Goal: Task Accomplishment & Management: Manage account settings

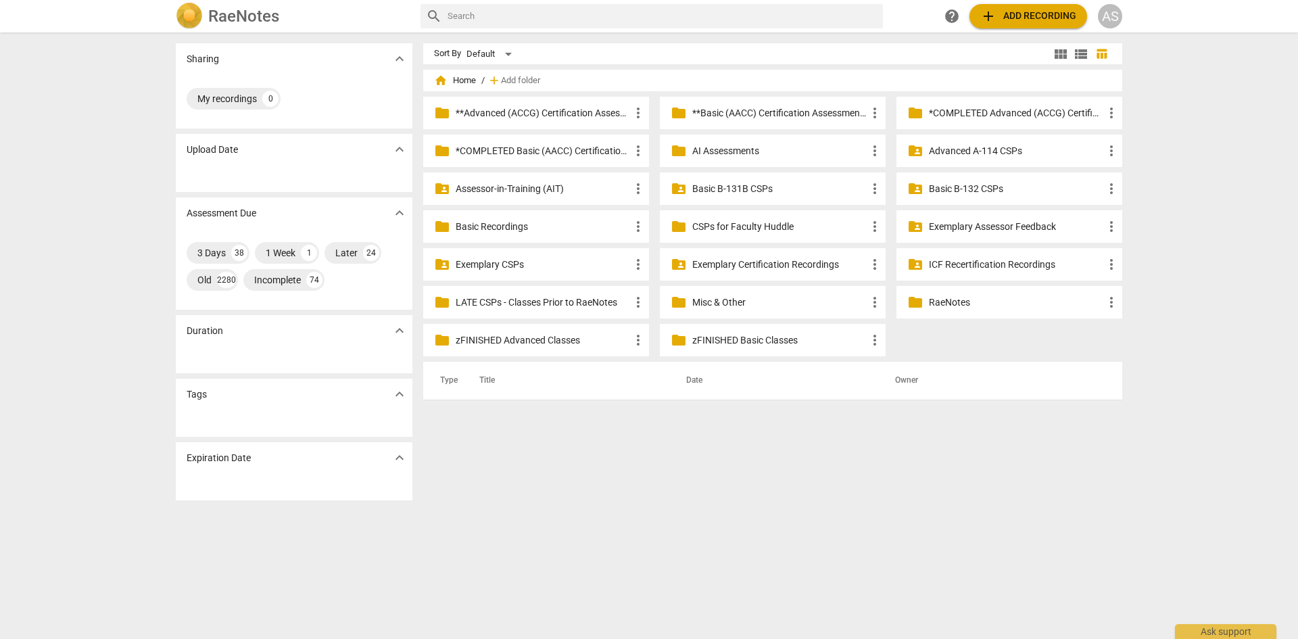
click at [581, 302] on p "LATE CSPs - Classes Prior to RaeNotes" at bounding box center [543, 302] width 174 height 14
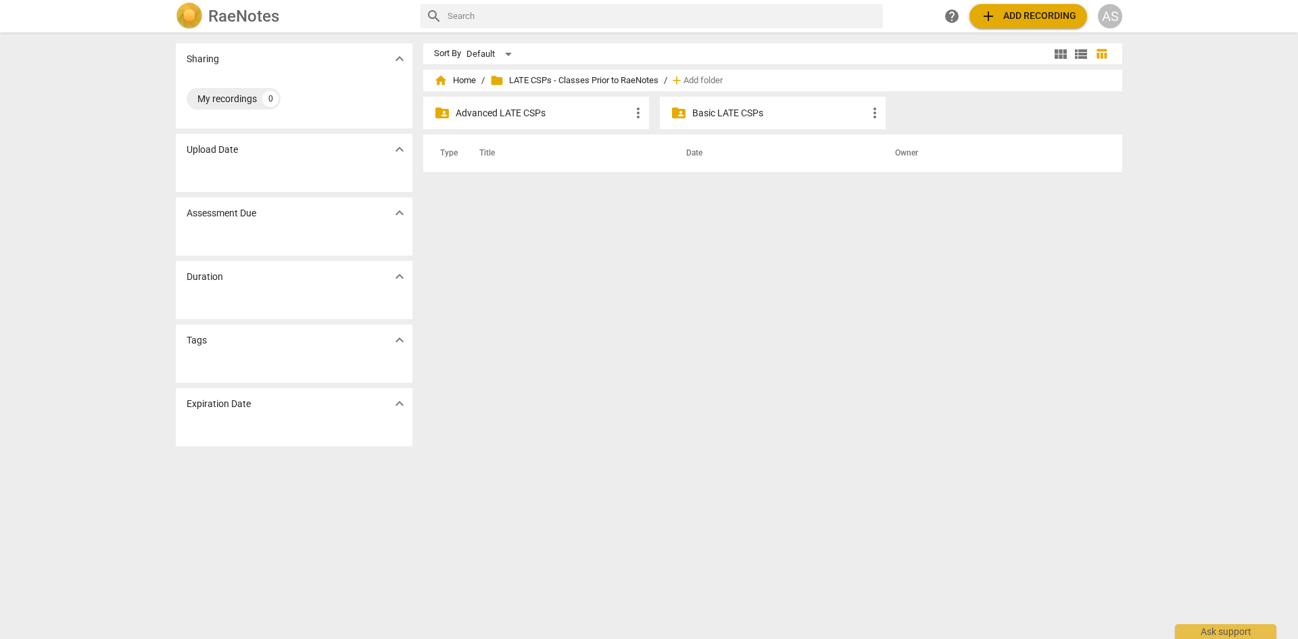
click at [583, 118] on p "Advanced LATE CSPs" at bounding box center [543, 113] width 174 height 14
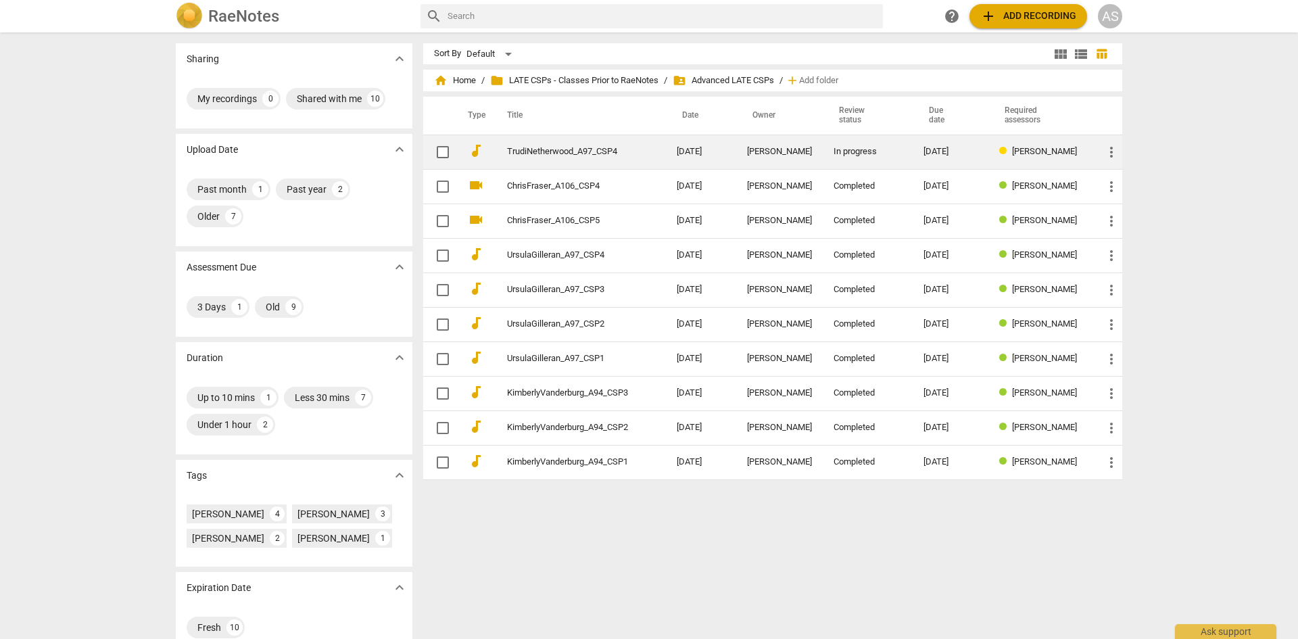
click at [553, 153] on link "TrudiNetherwood_A97_CSP4" at bounding box center [567, 152] width 121 height 10
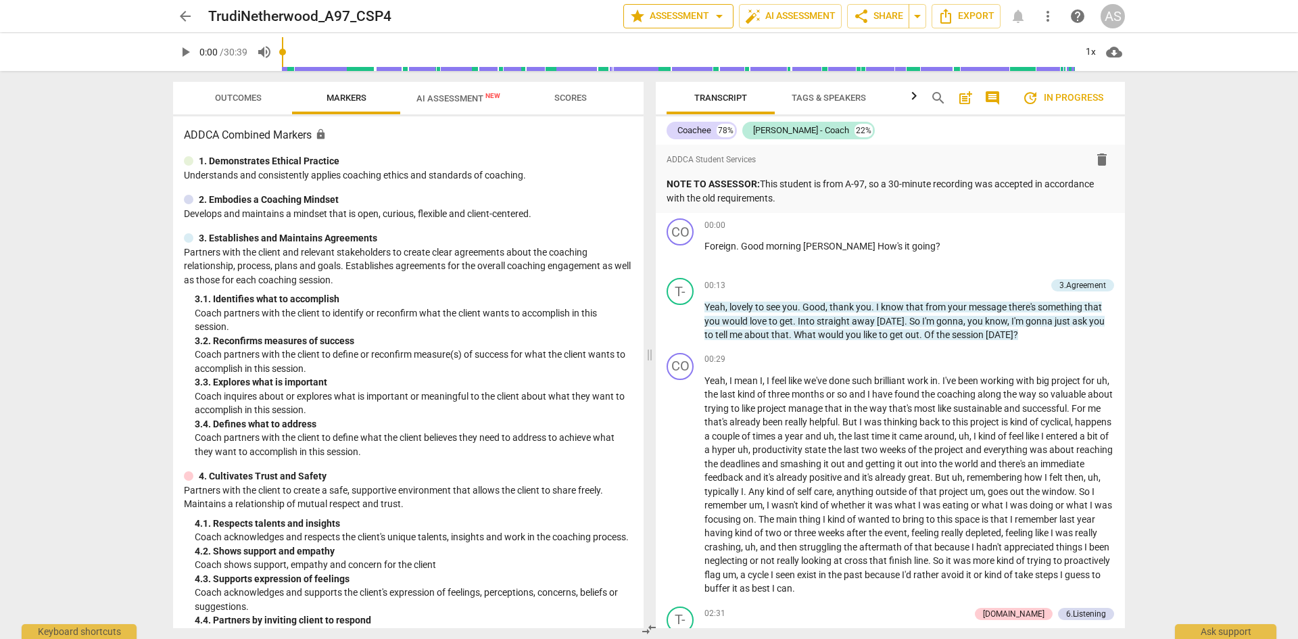
click at [698, 22] on span "star Assessment arrow_drop_down" at bounding box center [678, 16] width 98 height 16
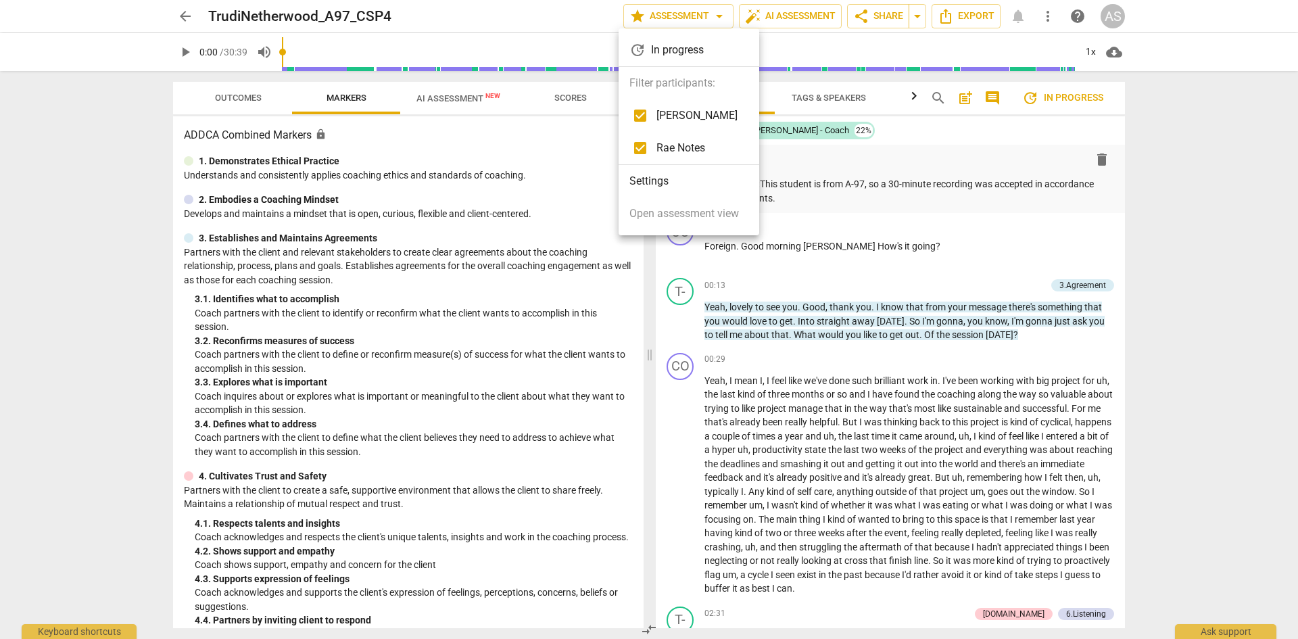
click at [683, 16] on div at bounding box center [649, 319] width 1298 height 639
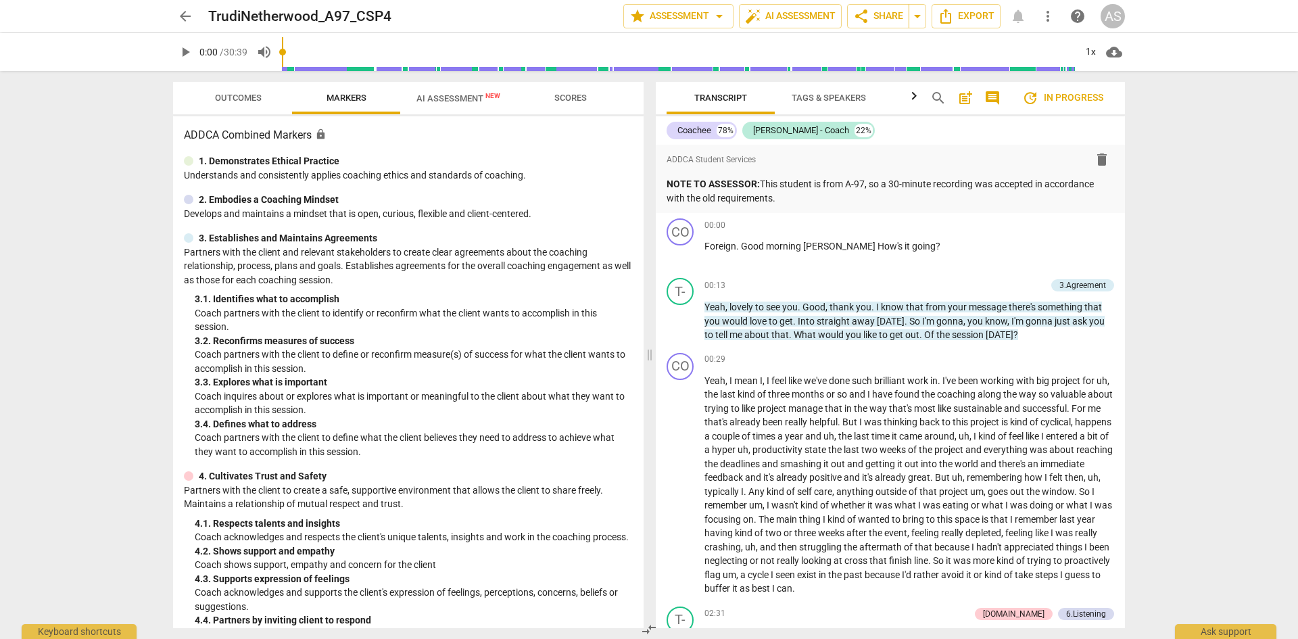
click at [222, 102] on span "Outcomes" at bounding box center [238, 98] width 47 height 10
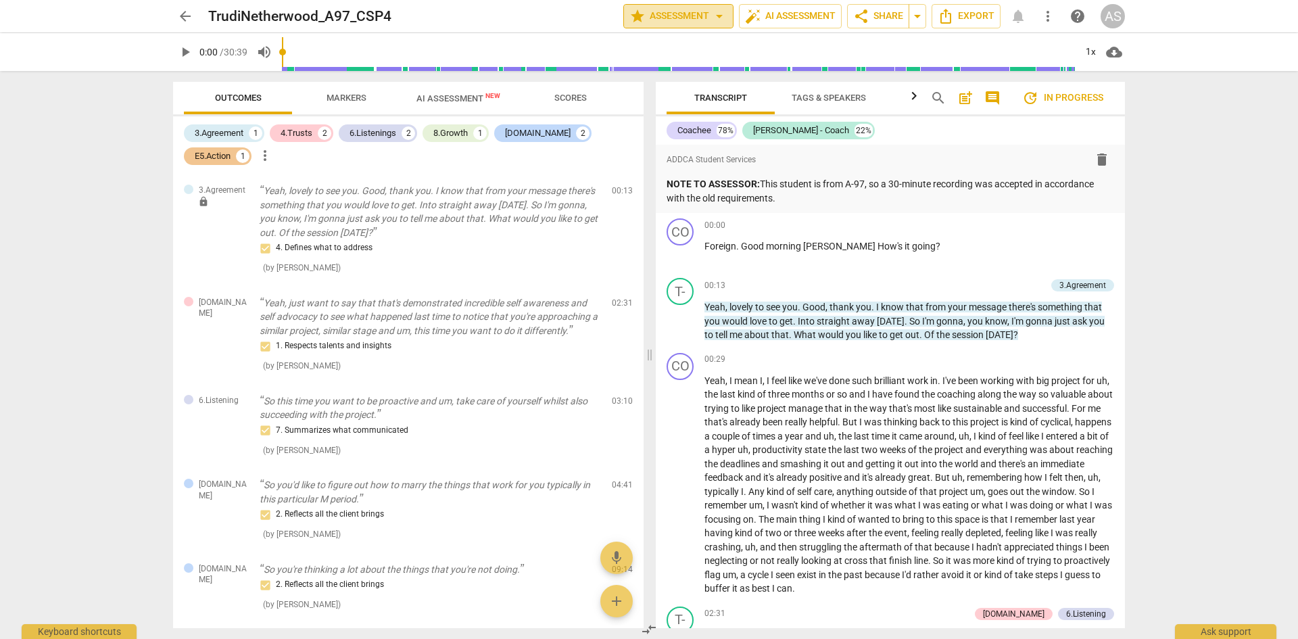
click at [688, 12] on span "star Assessment arrow_drop_down" at bounding box center [678, 16] width 98 height 16
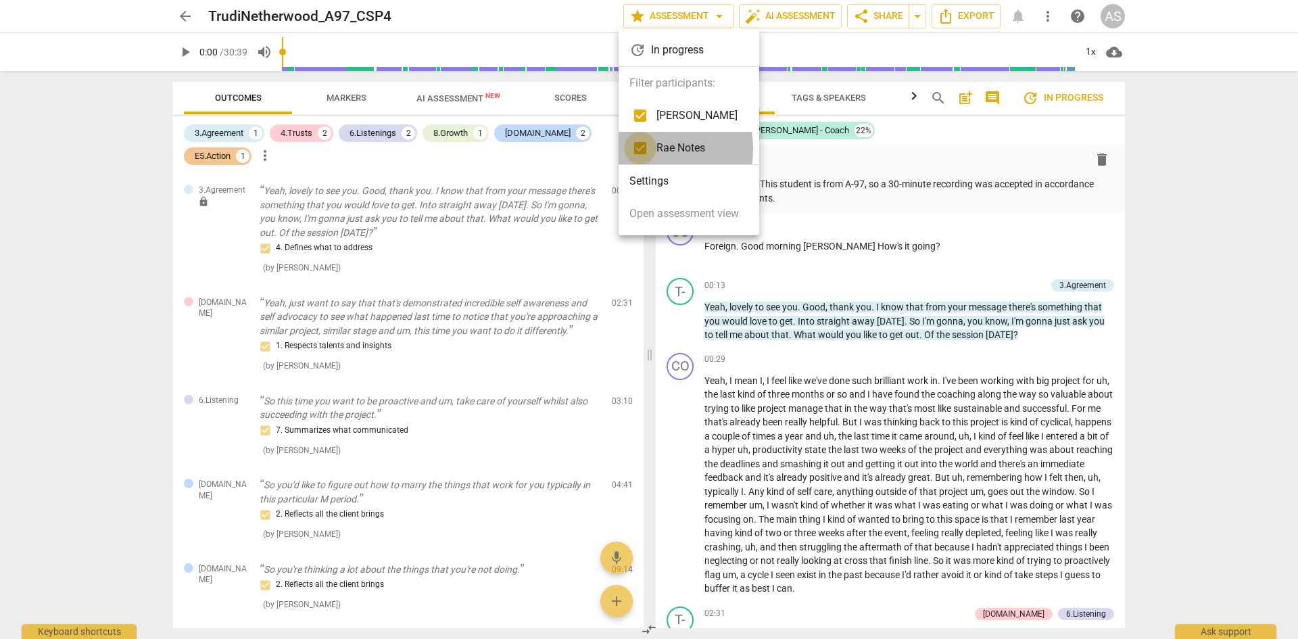
click at [644, 149] on input "checkbox" at bounding box center [640, 148] width 32 height 32
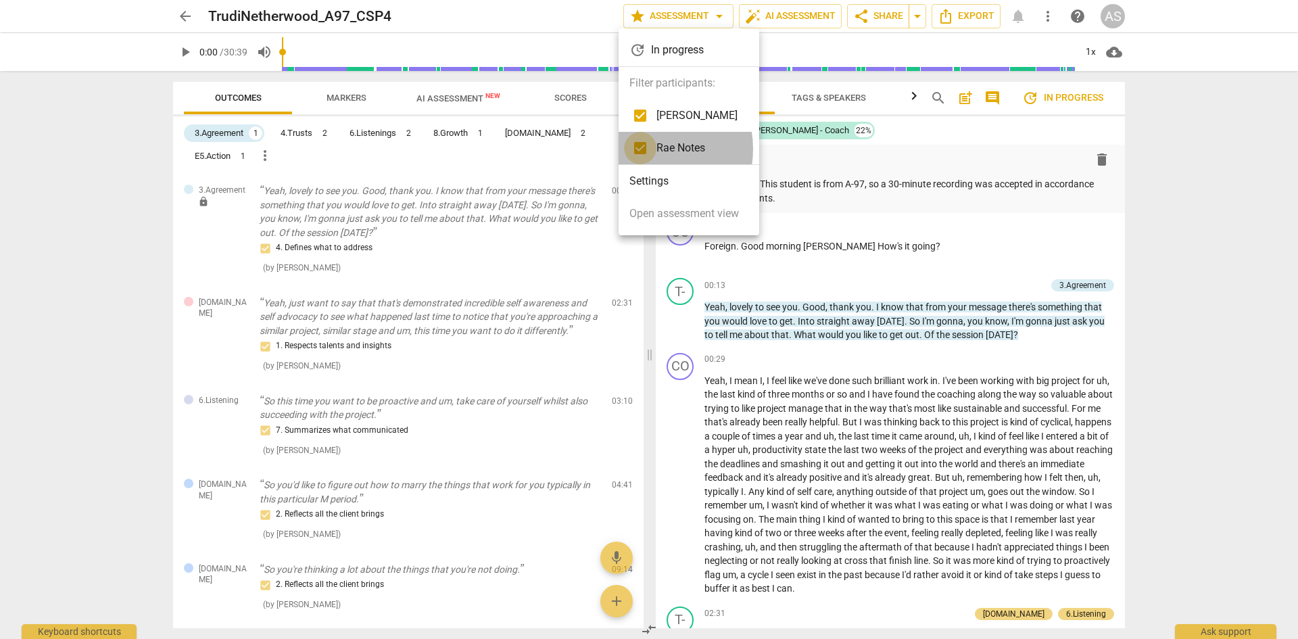
checkbox input "false"
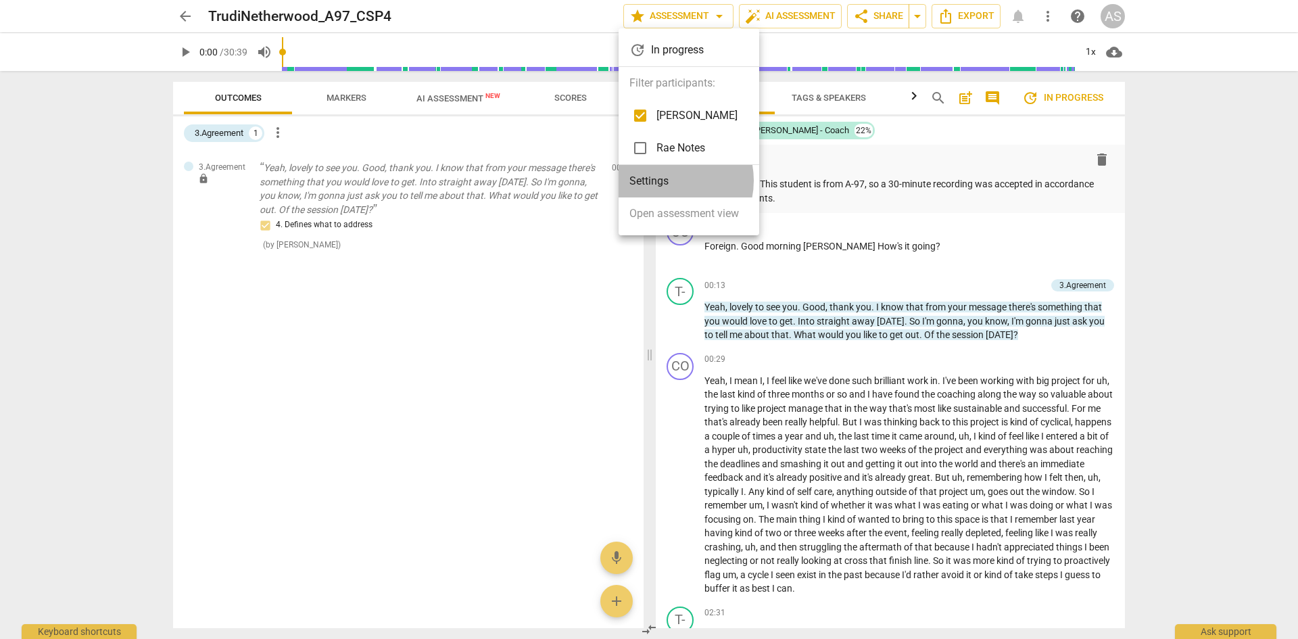
click at [667, 181] on li "Settings" at bounding box center [689, 181] width 141 height 32
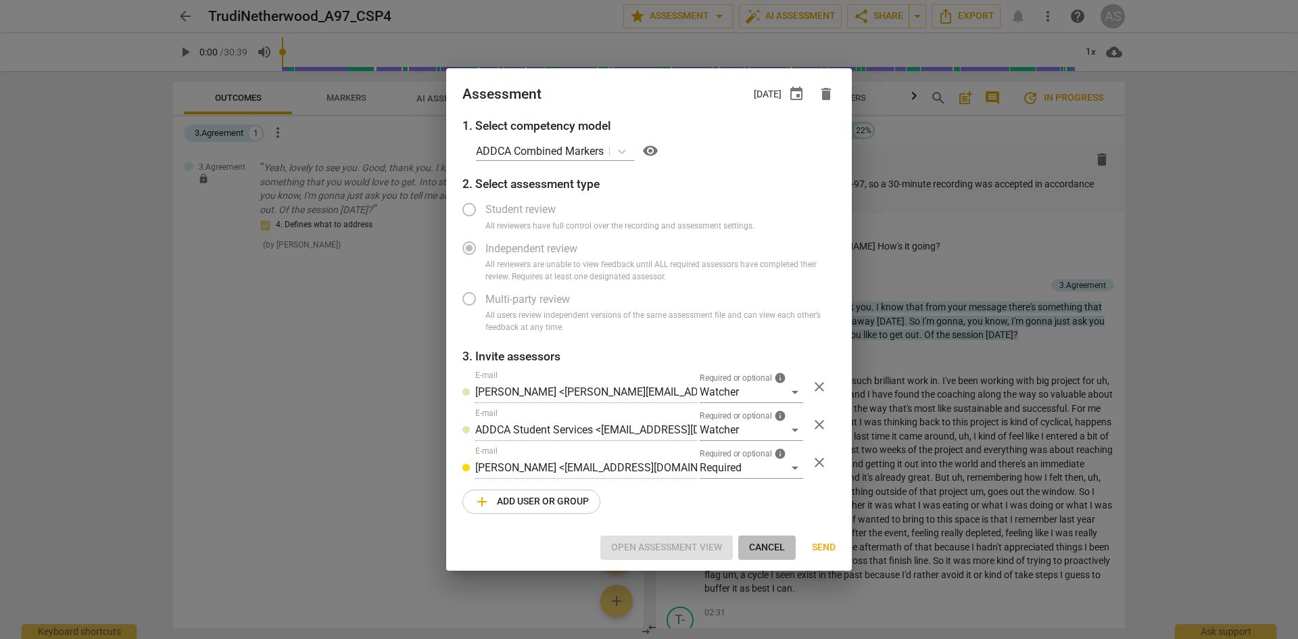
click at [777, 545] on span "Cancel" at bounding box center [767, 548] width 36 height 14
radio input "false"
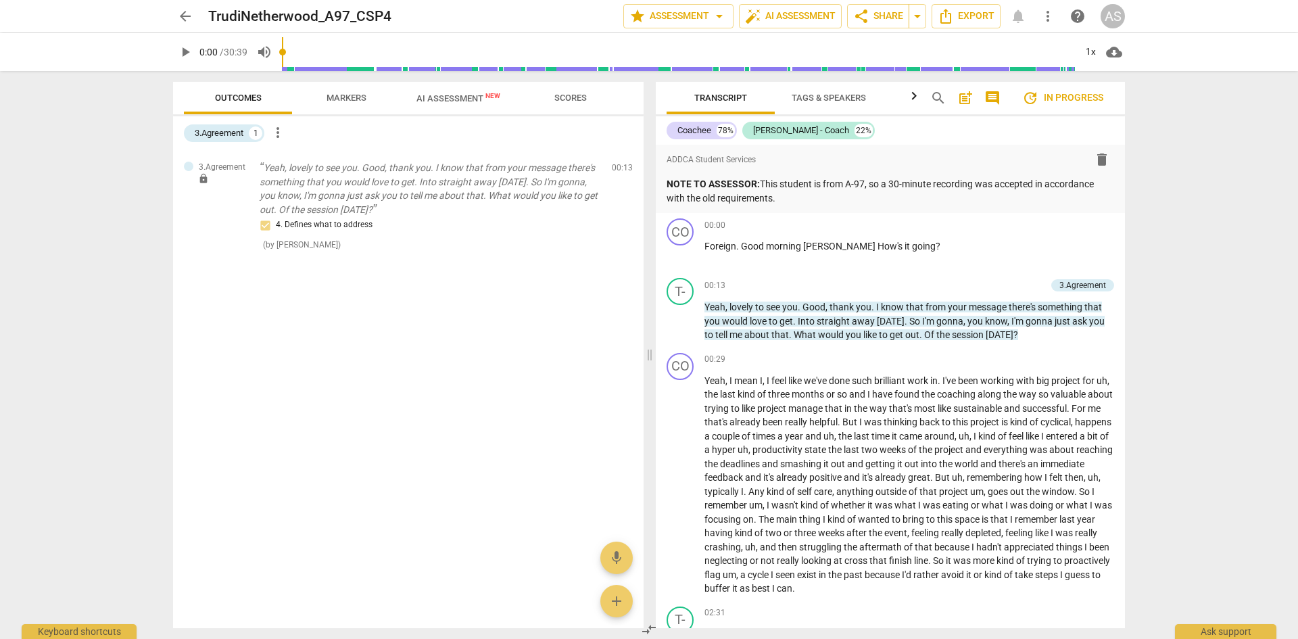
click at [186, 15] on span "arrow_back" at bounding box center [185, 16] width 16 height 16
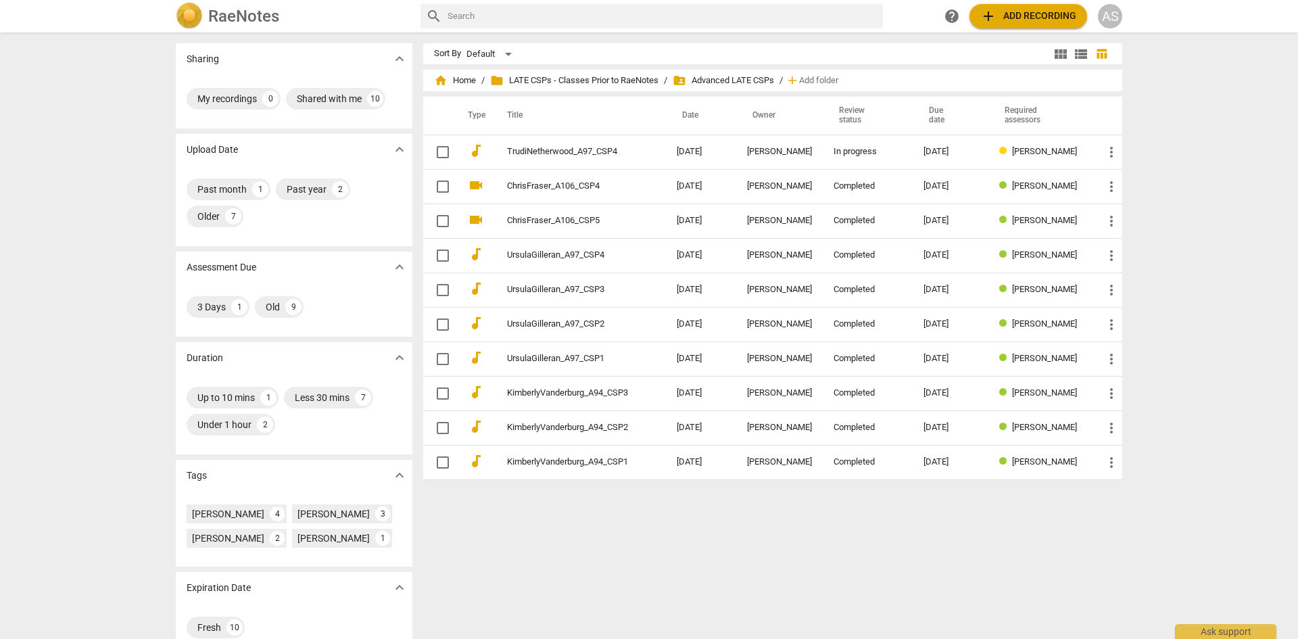
click at [252, 9] on h2 "RaeNotes" at bounding box center [243, 16] width 71 height 19
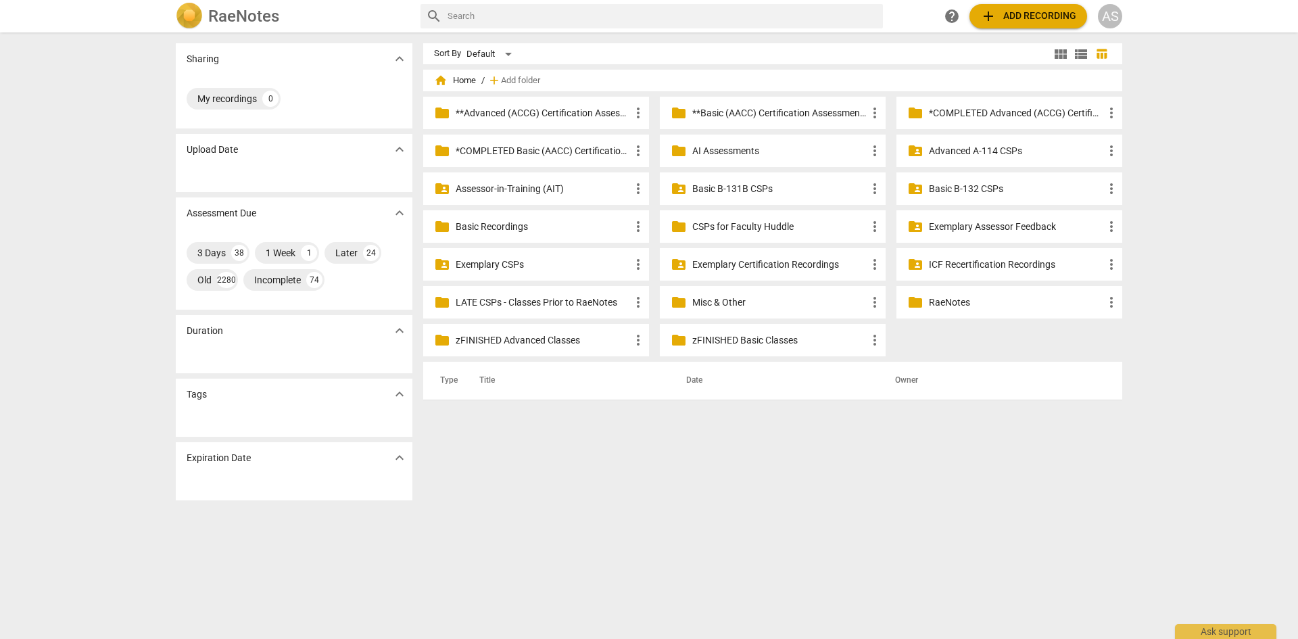
click at [1107, 11] on div "AS" at bounding box center [1110, 16] width 24 height 24
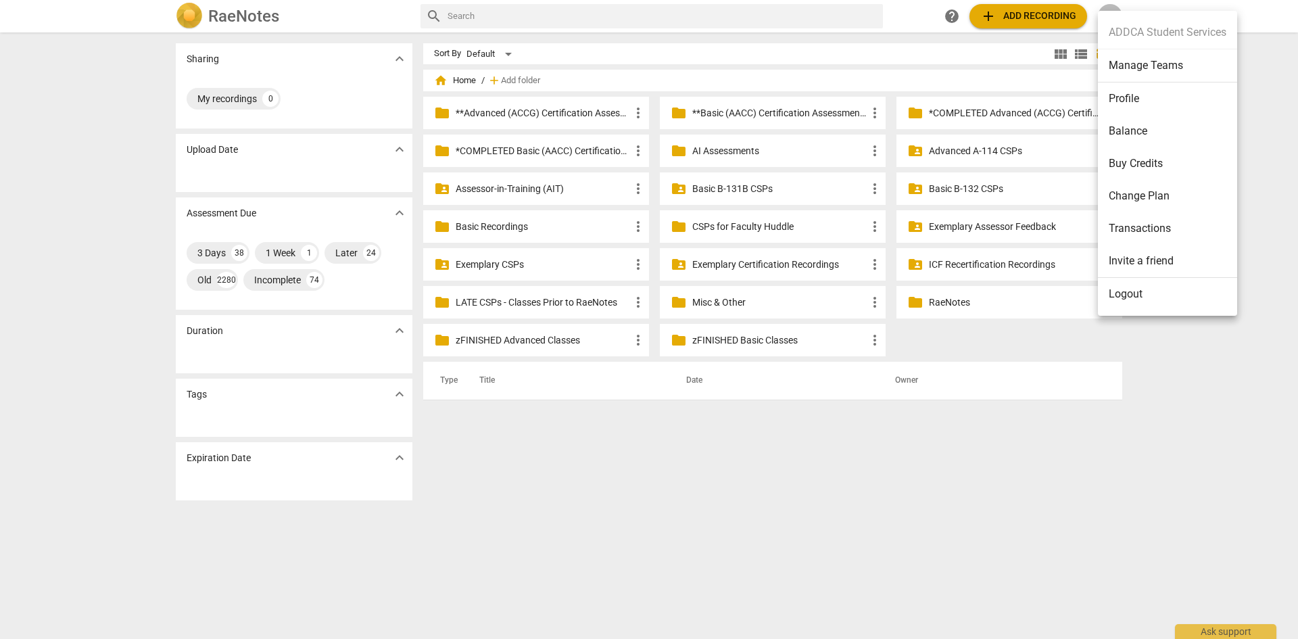
click at [1289, 107] on div at bounding box center [649, 319] width 1298 height 639
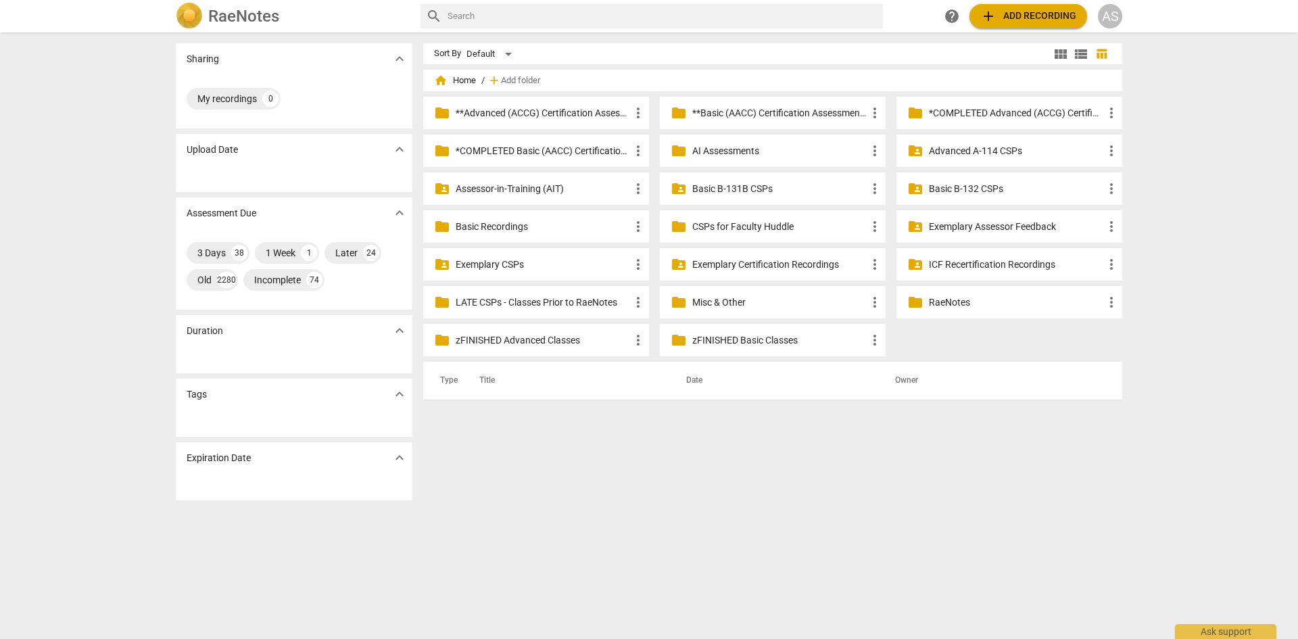
click at [990, 114] on p "*COMPLETED Advanced (ACCG) Certification Assessments" at bounding box center [1016, 113] width 174 height 14
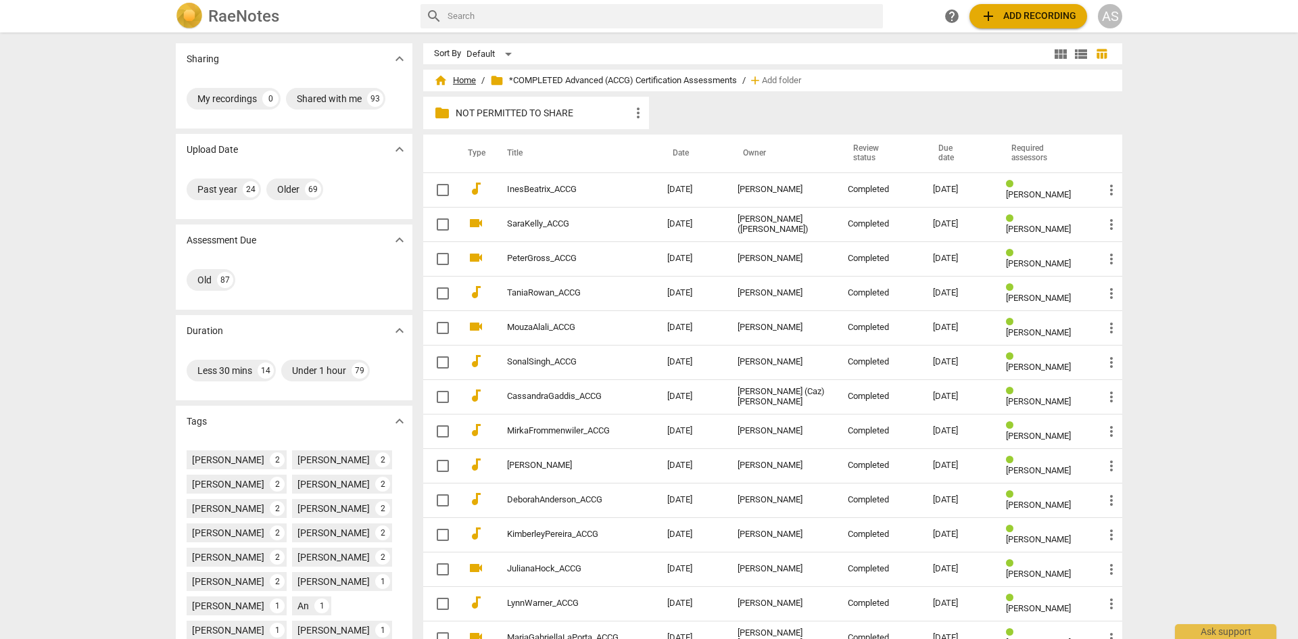
click at [464, 83] on span "home Home" at bounding box center [455, 81] width 42 height 14
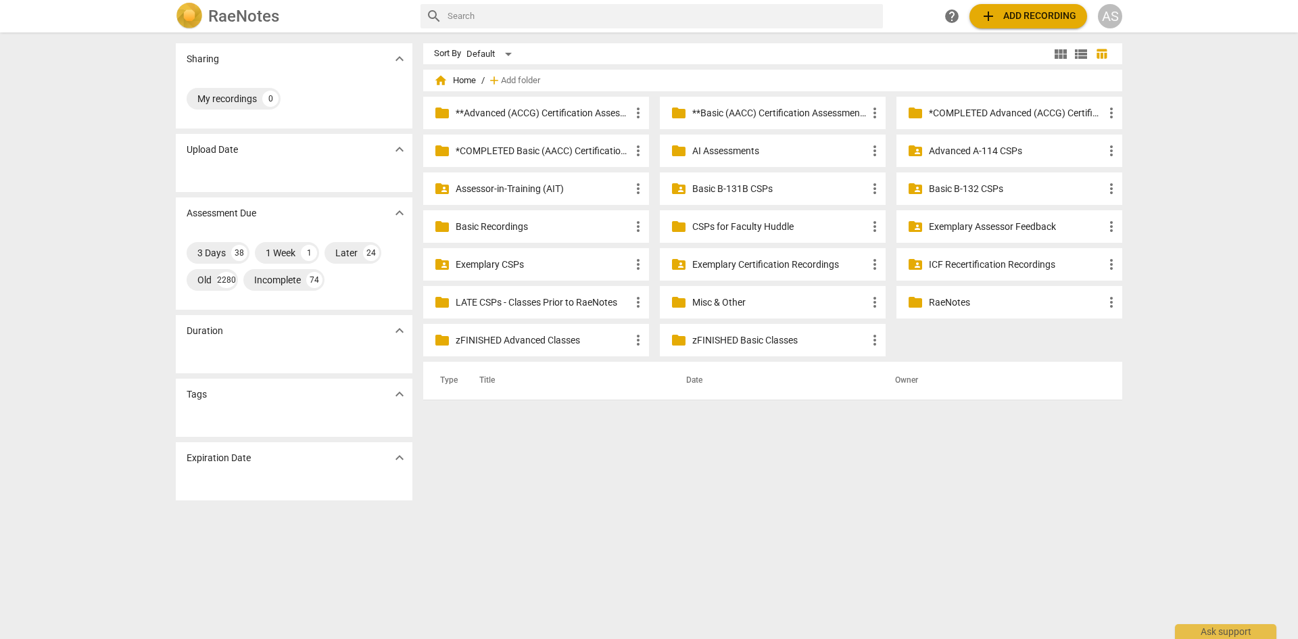
click at [527, 300] on p "LATE CSPs - Classes Prior to RaeNotes" at bounding box center [543, 302] width 174 height 14
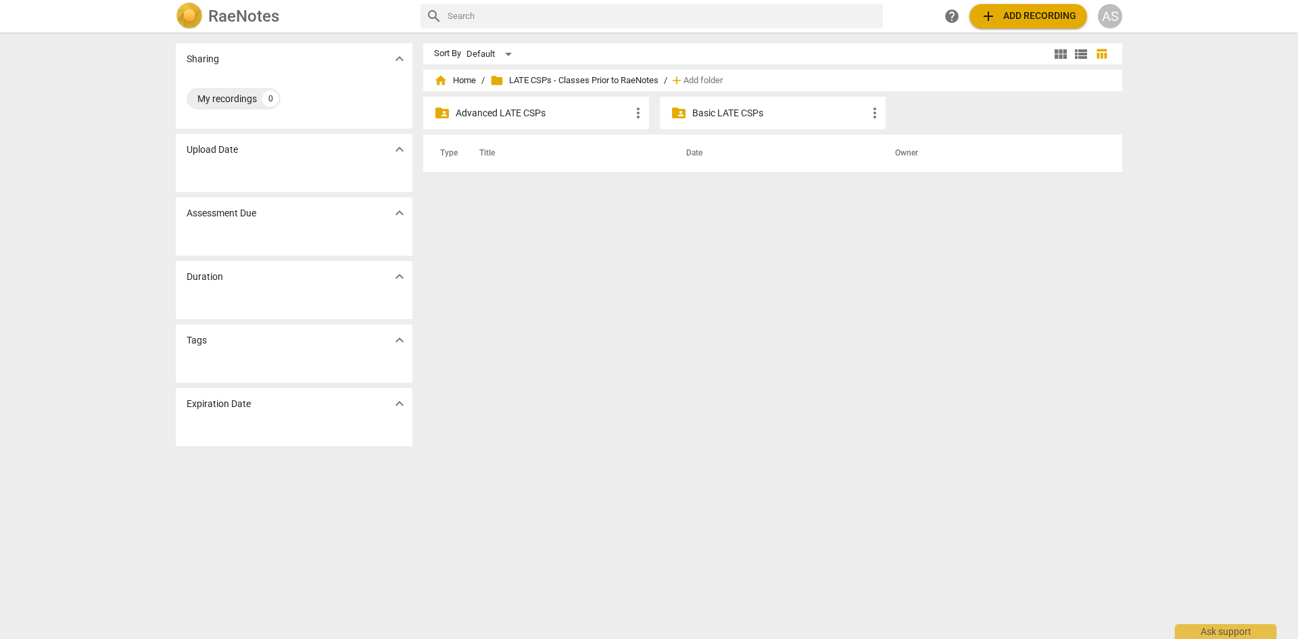
click at [554, 116] on p "Advanced LATE CSPs" at bounding box center [543, 113] width 174 height 14
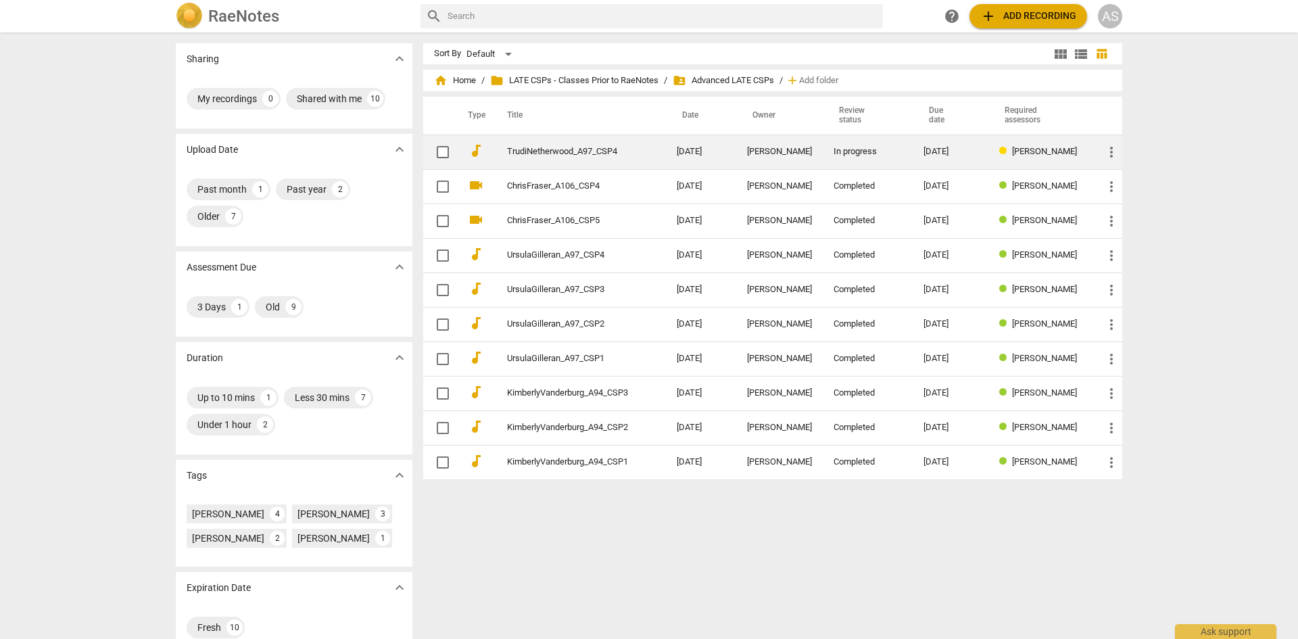
click at [573, 154] on link "TrudiNetherwood_A97_CSP4" at bounding box center [567, 152] width 121 height 10
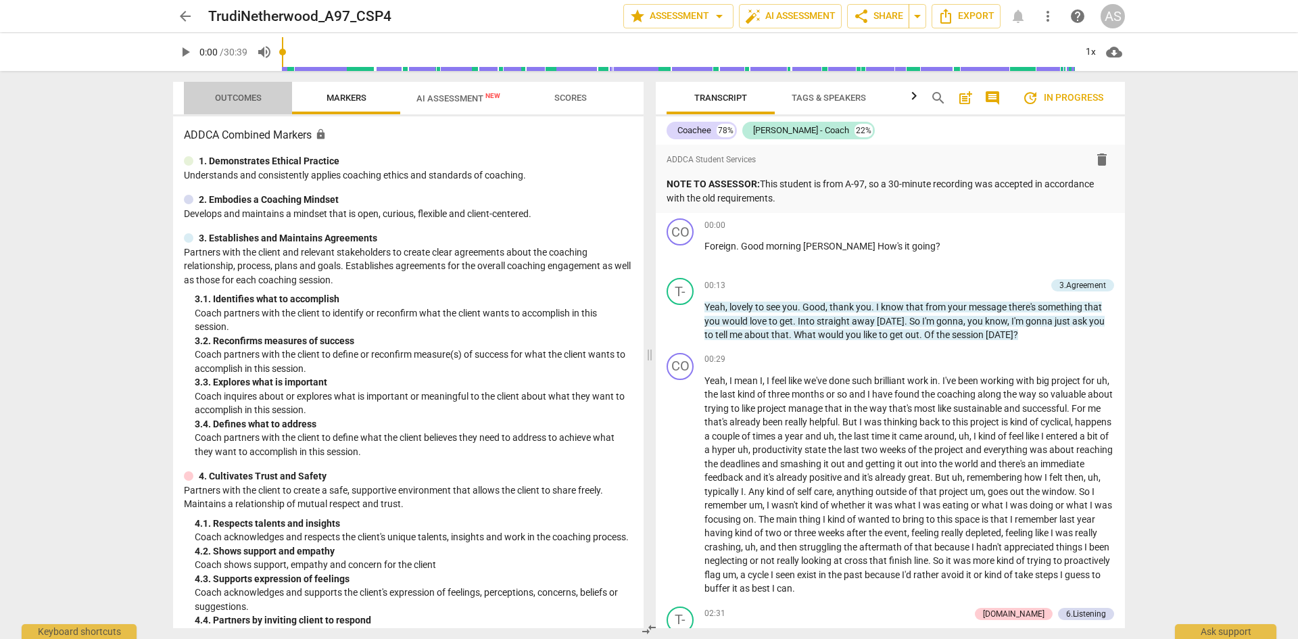
click at [244, 93] on span "Outcomes" at bounding box center [238, 98] width 47 height 10
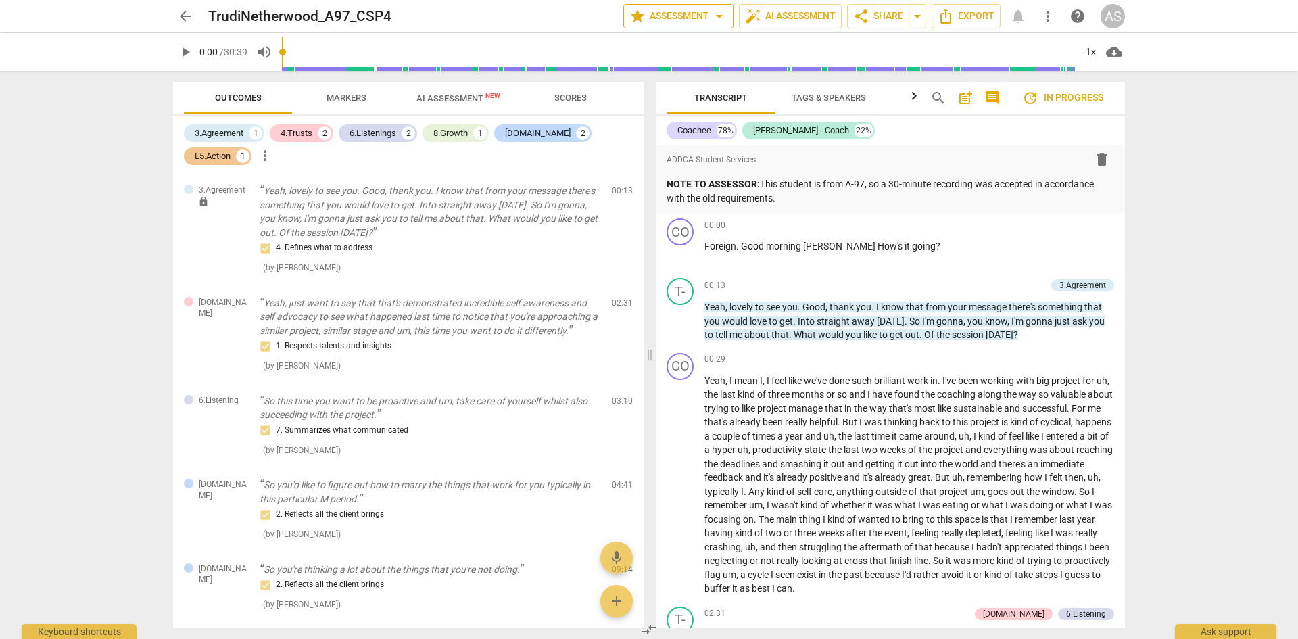
click at [688, 14] on span "star Assessment arrow_drop_down" at bounding box center [678, 16] width 98 height 16
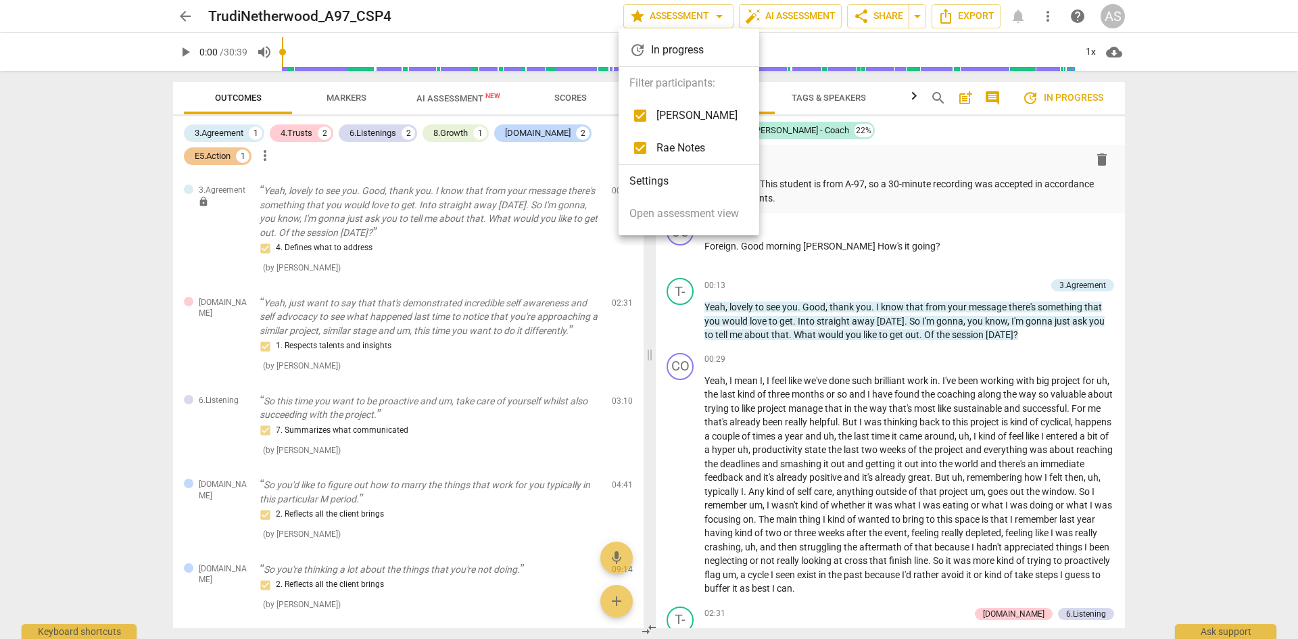
click at [656, 118] on input "checkbox" at bounding box center [640, 115] width 32 height 32
checkbox input "false"
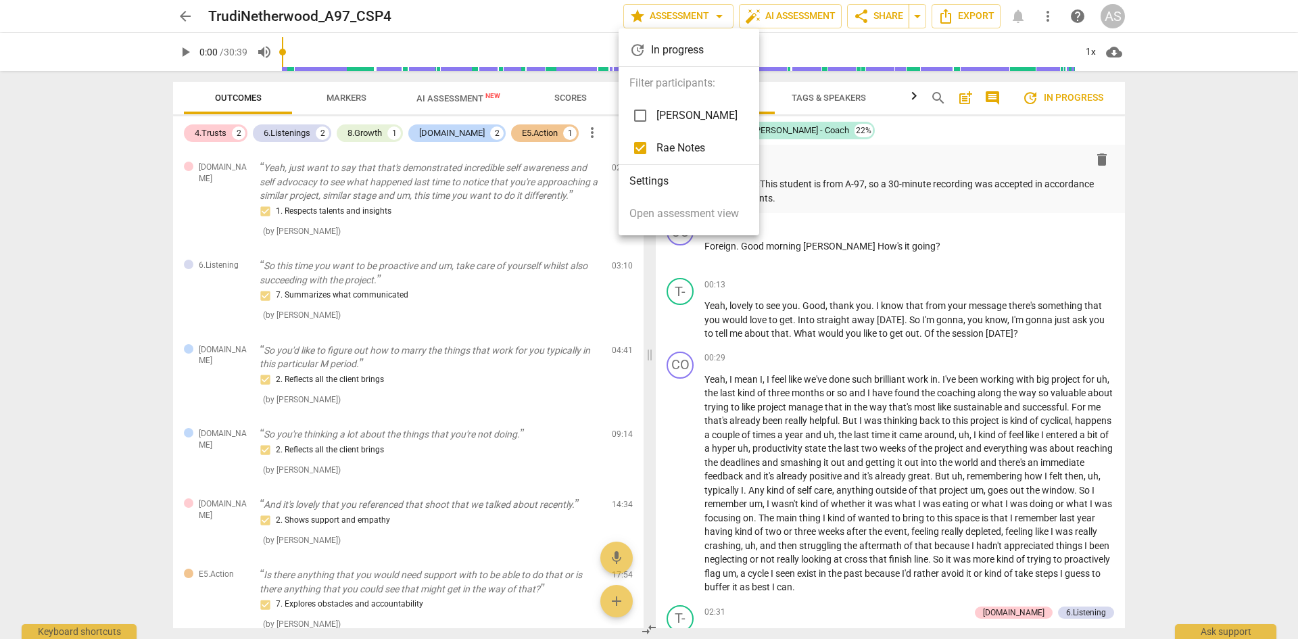
click at [54, 167] on div at bounding box center [649, 319] width 1298 height 639
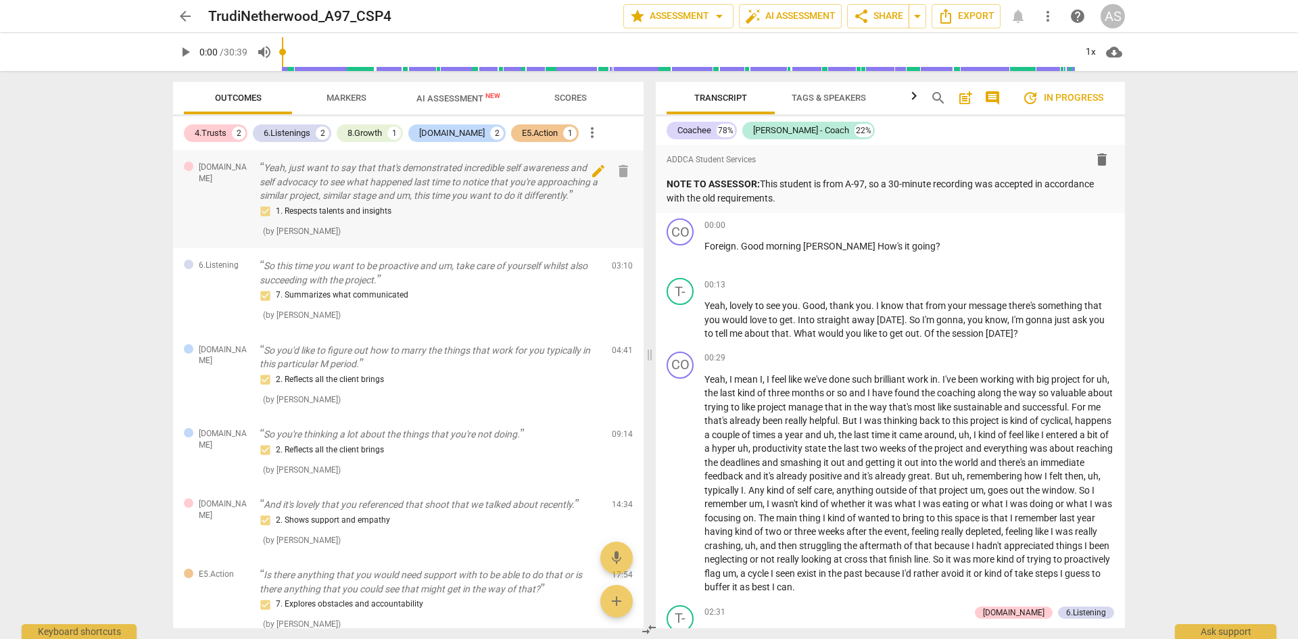
click at [621, 170] on span "delete" at bounding box center [623, 171] width 16 height 16
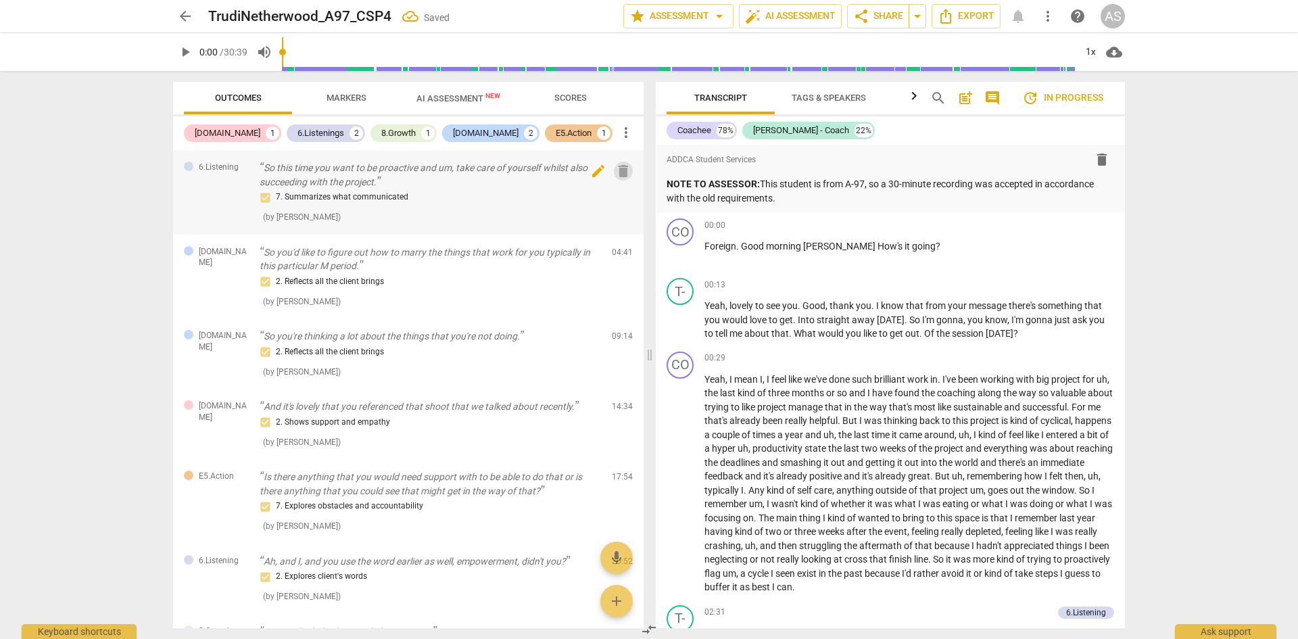
click at [615, 168] on span "delete" at bounding box center [623, 171] width 16 height 16
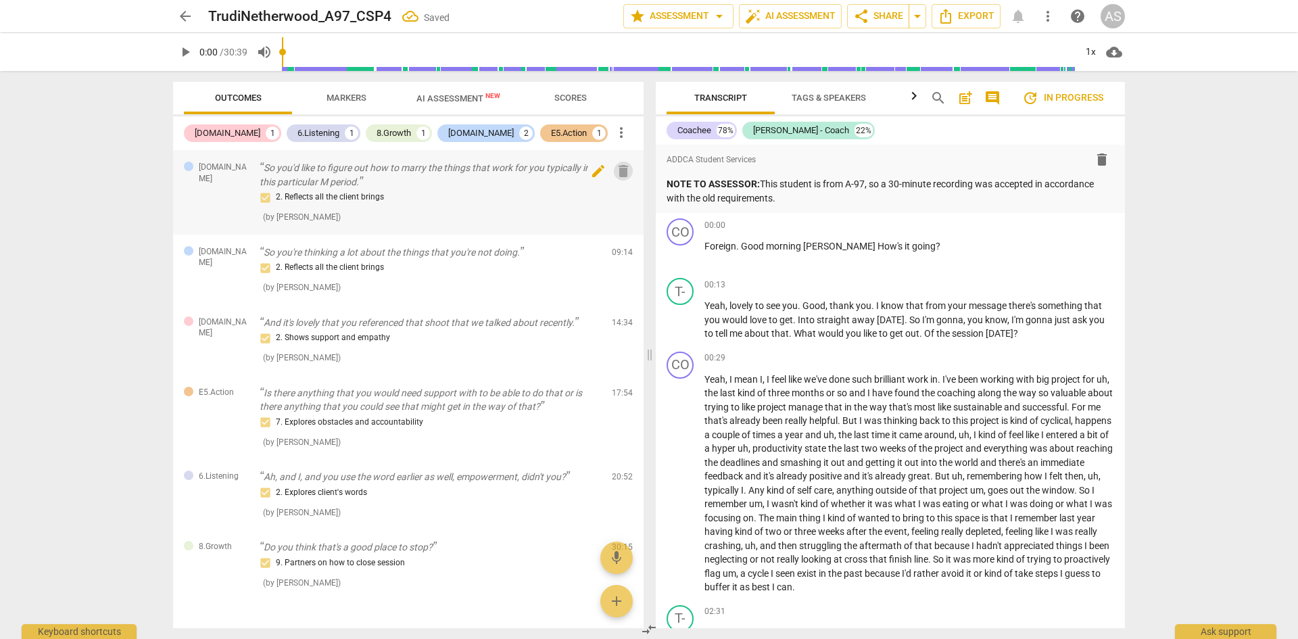
click at [619, 167] on span "delete" at bounding box center [623, 171] width 16 height 16
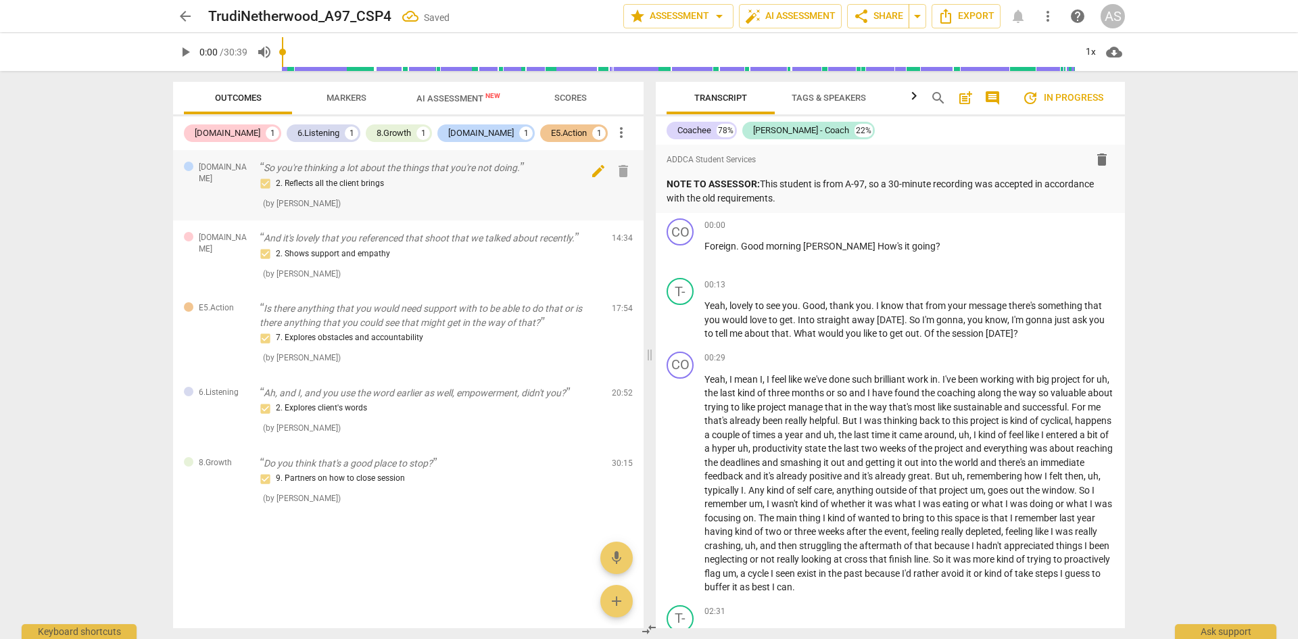
click at [621, 166] on span "delete" at bounding box center [623, 171] width 16 height 16
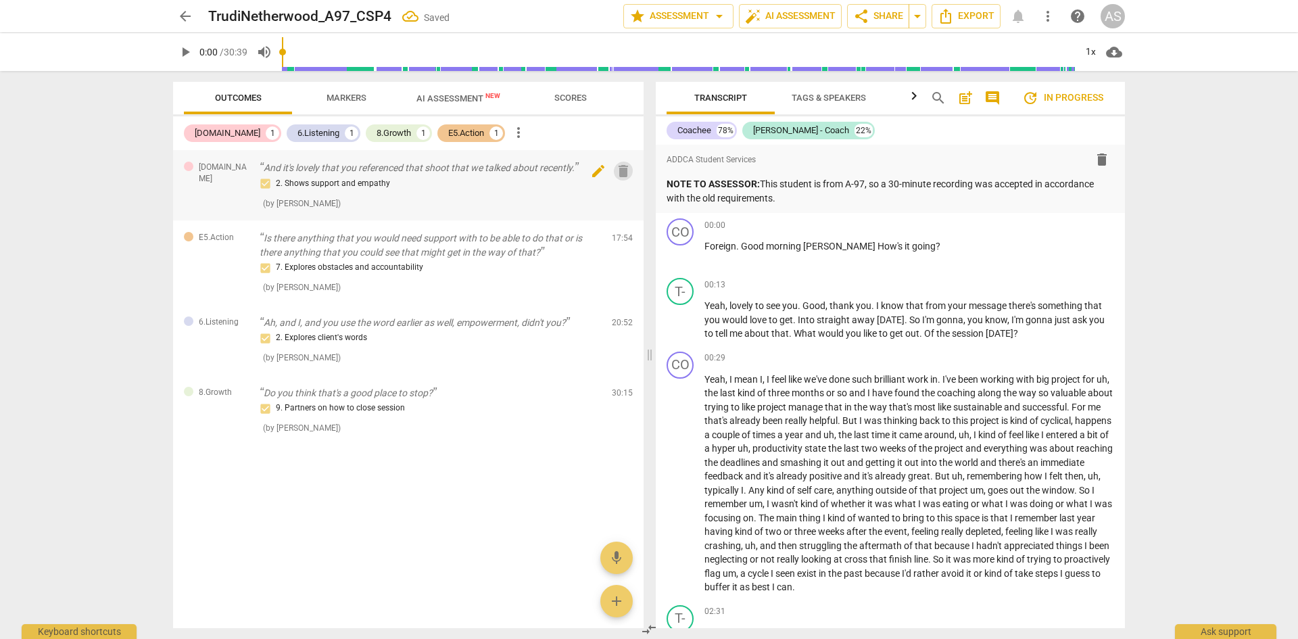
click at [619, 173] on span "delete" at bounding box center [623, 171] width 16 height 16
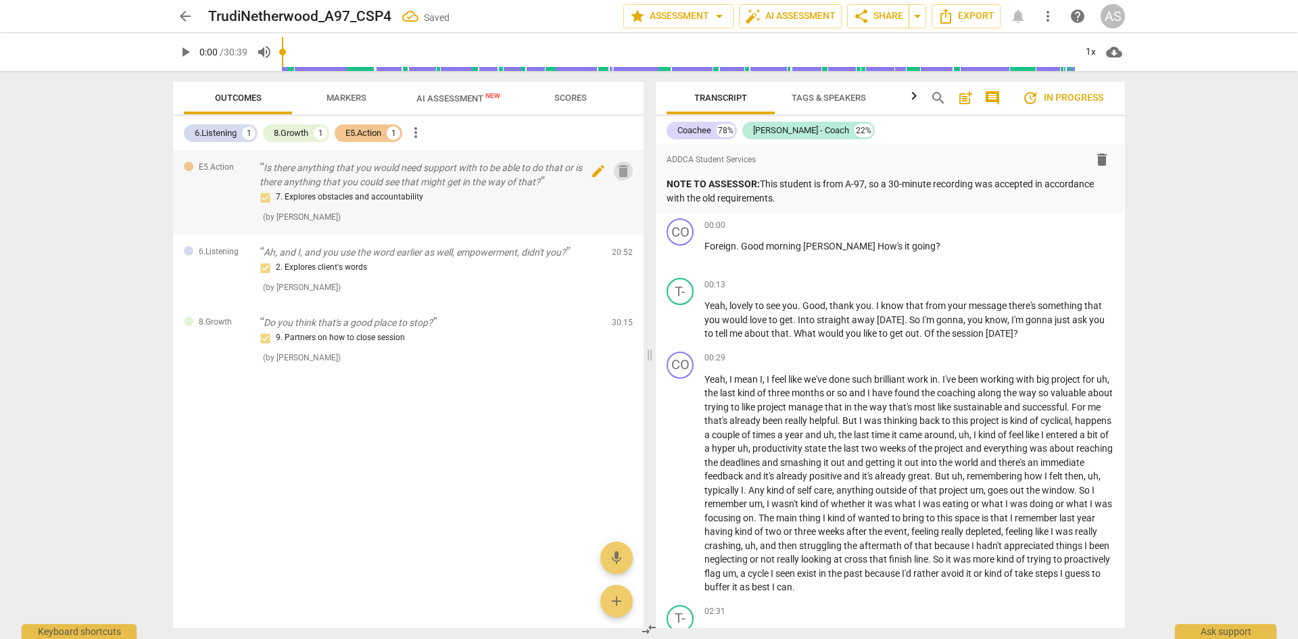
click at [623, 171] on span "delete" at bounding box center [623, 171] width 16 height 16
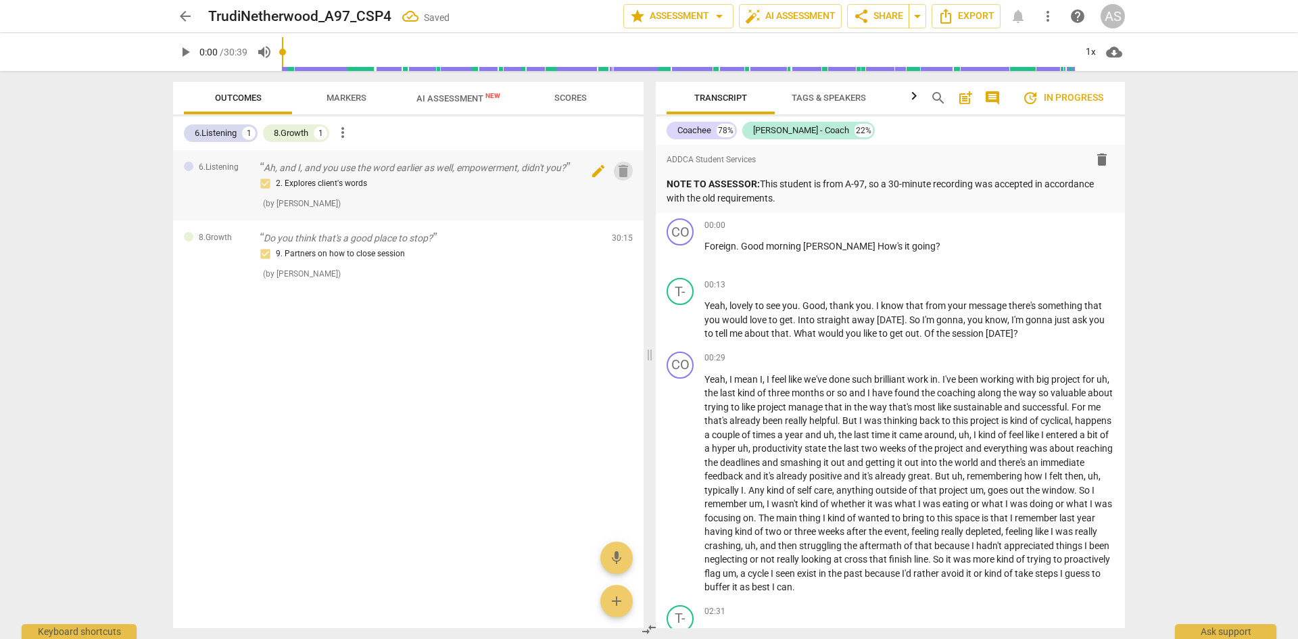
click at [627, 167] on span "delete" at bounding box center [623, 171] width 16 height 16
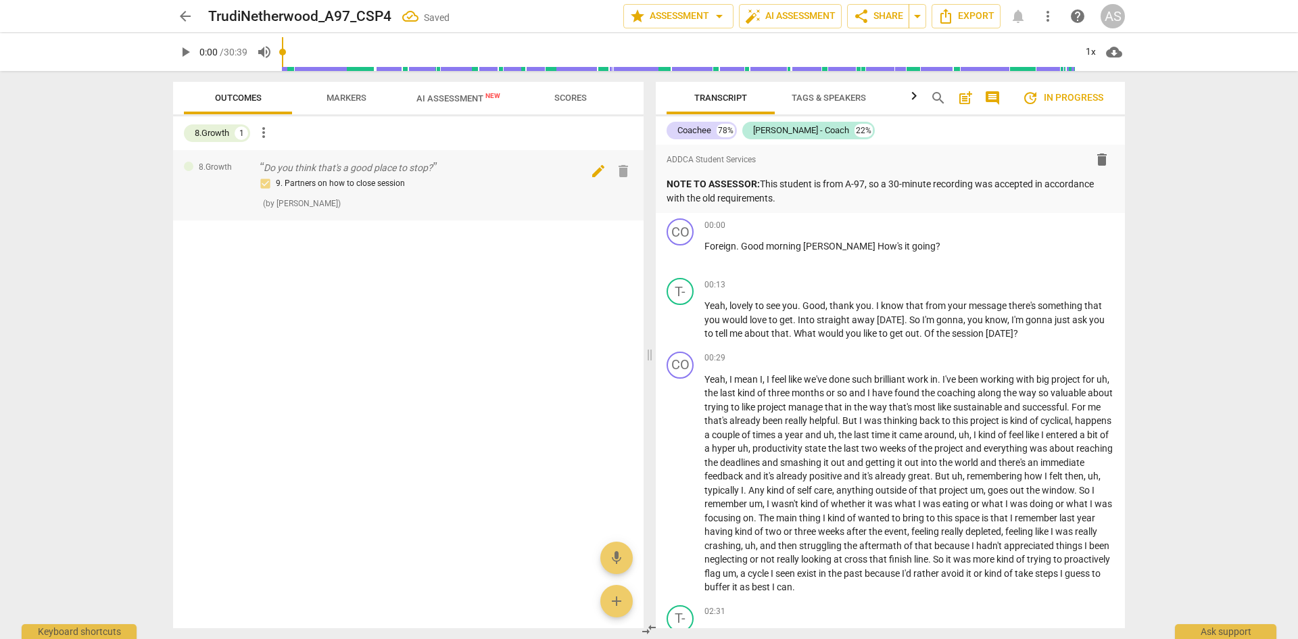
click at [620, 168] on span "delete" at bounding box center [623, 171] width 16 height 16
click at [185, 25] on button "arrow_back" at bounding box center [185, 16] width 24 height 24
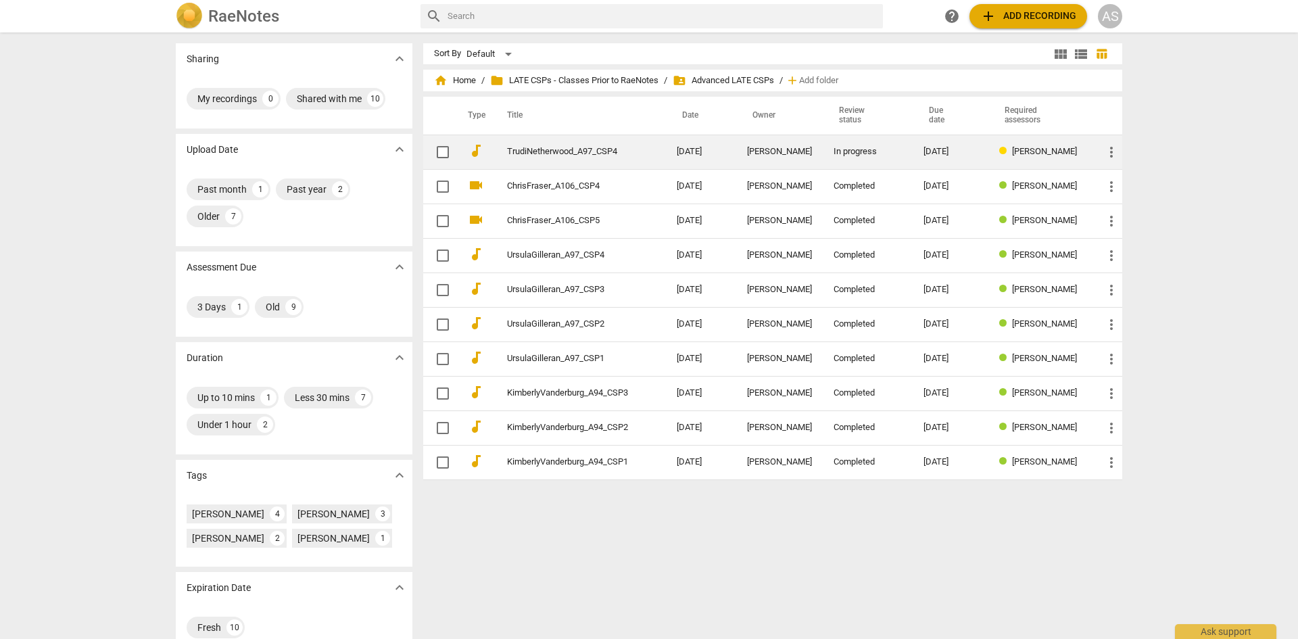
click at [551, 152] on link "TrudiNetherwood_A97_CSP4" at bounding box center [567, 152] width 121 height 10
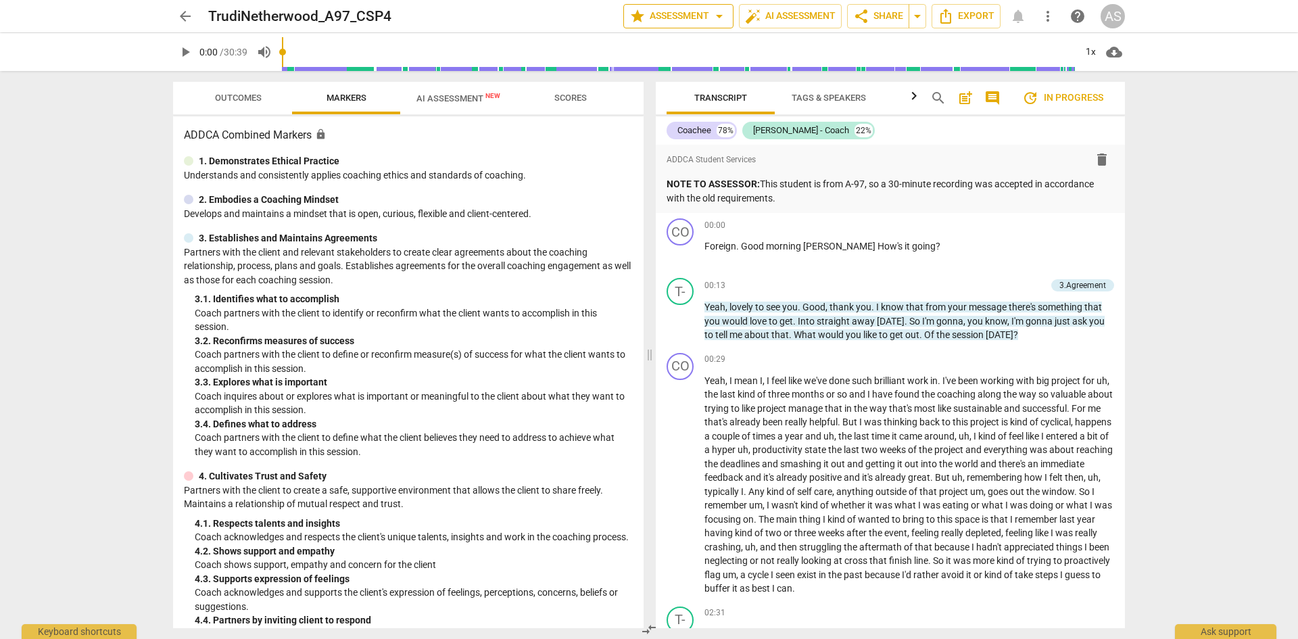
click at [675, 11] on span "star Assessment arrow_drop_down" at bounding box center [678, 16] width 98 height 16
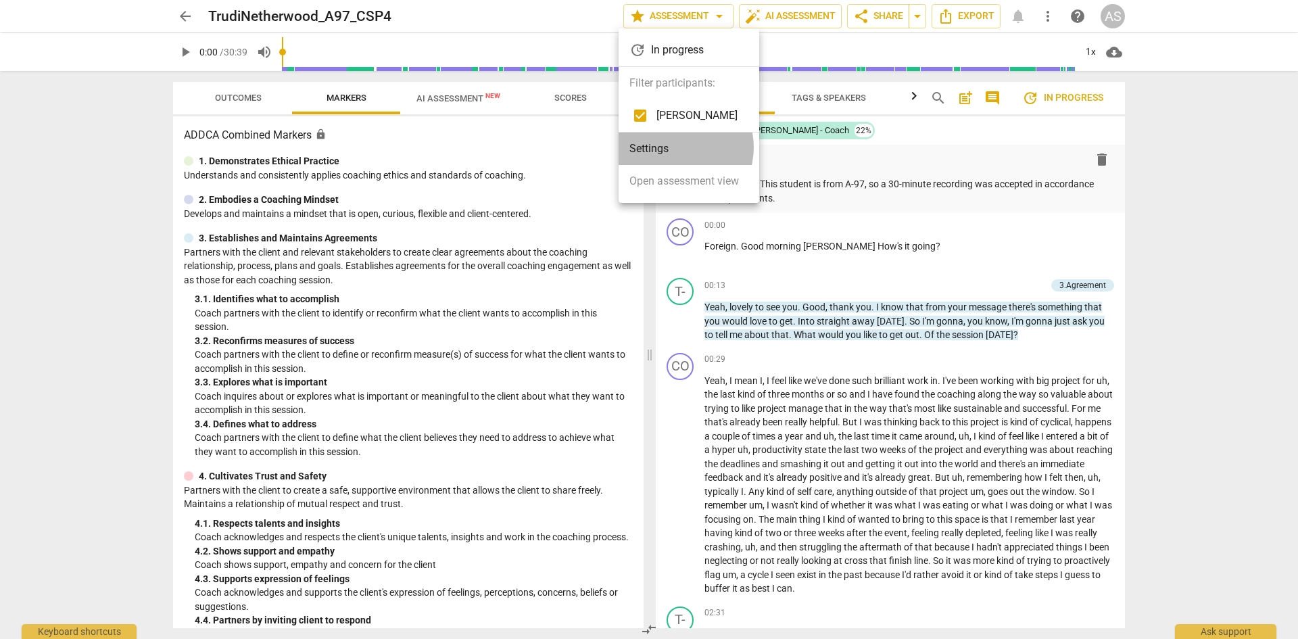
click at [676, 147] on li "Settings" at bounding box center [689, 149] width 141 height 32
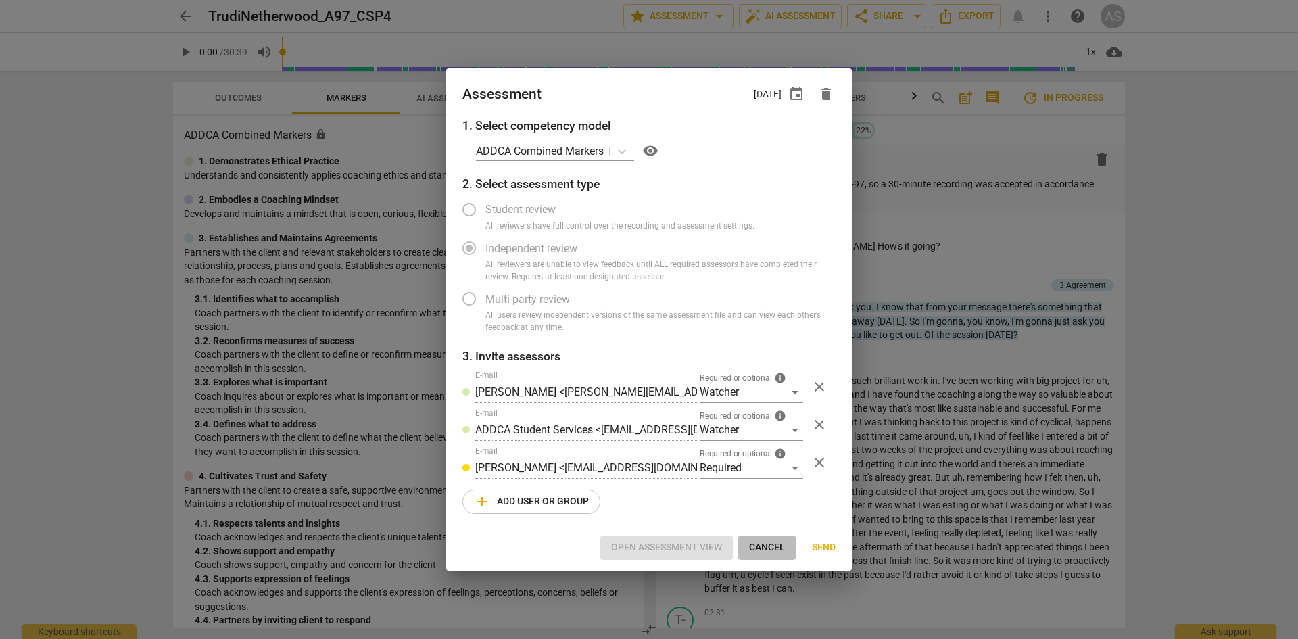
click at [774, 546] on span "Cancel" at bounding box center [767, 548] width 36 height 14
radio input "false"
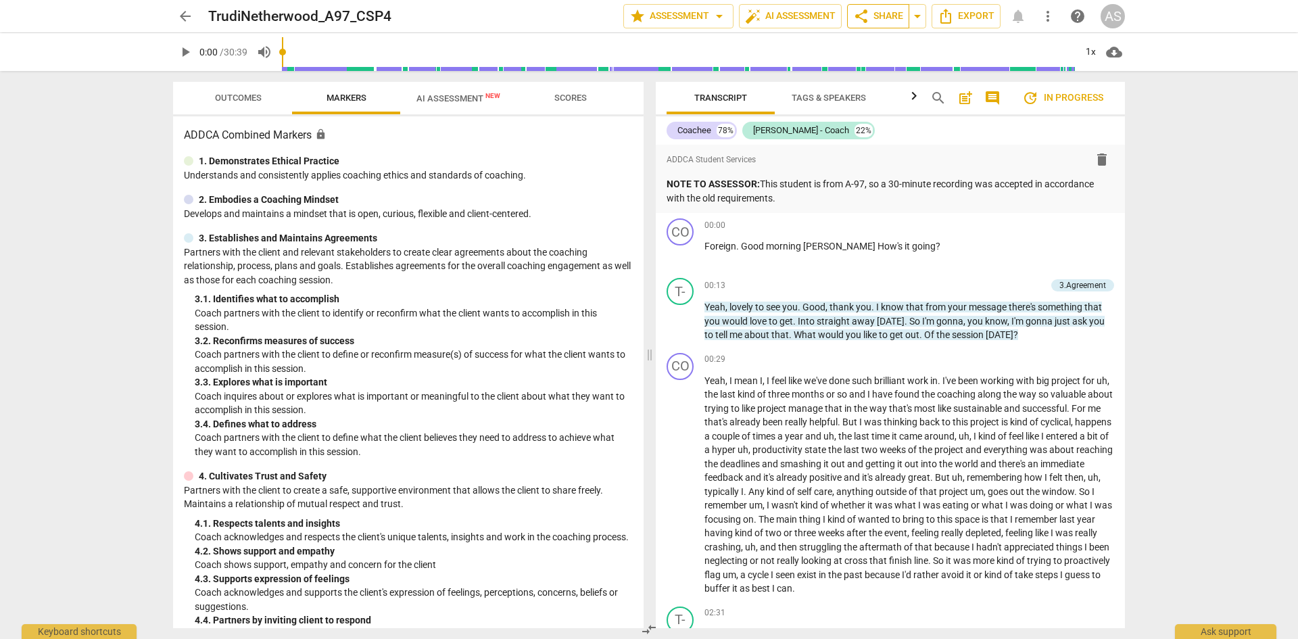
click at [874, 20] on span "share Share" at bounding box center [878, 16] width 50 height 16
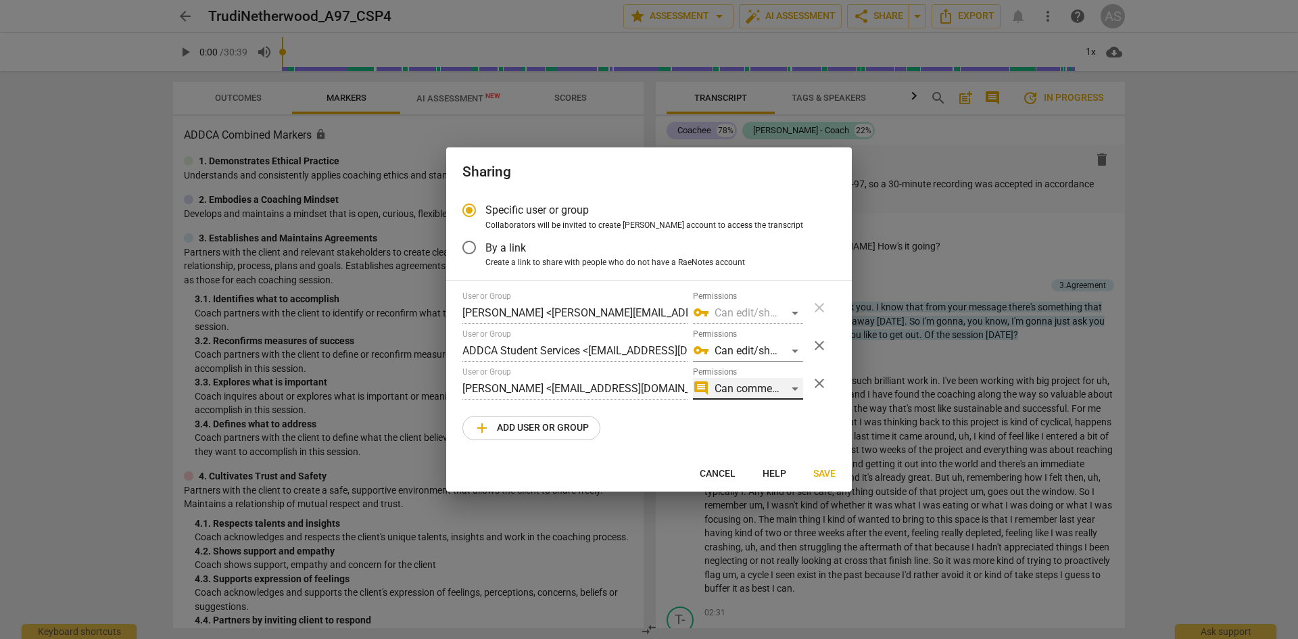
click at [798, 390] on div "comment Can comment" at bounding box center [748, 389] width 110 height 22
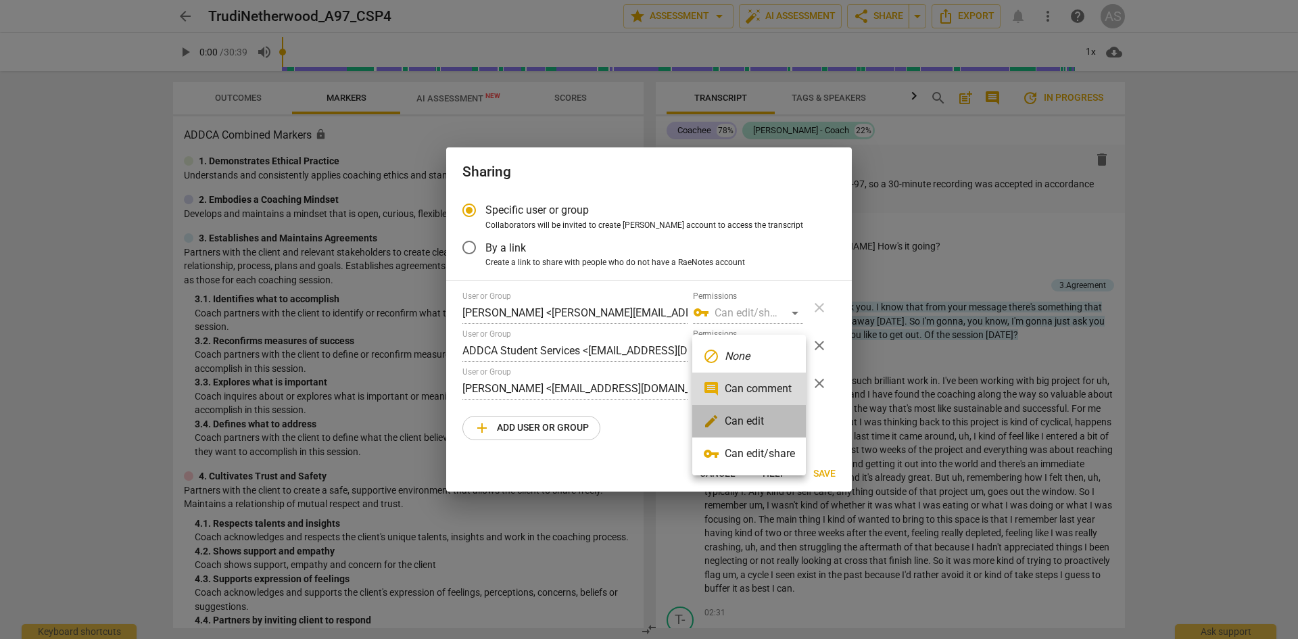
click at [788, 419] on li "edit Can edit" at bounding box center [749, 421] width 114 height 32
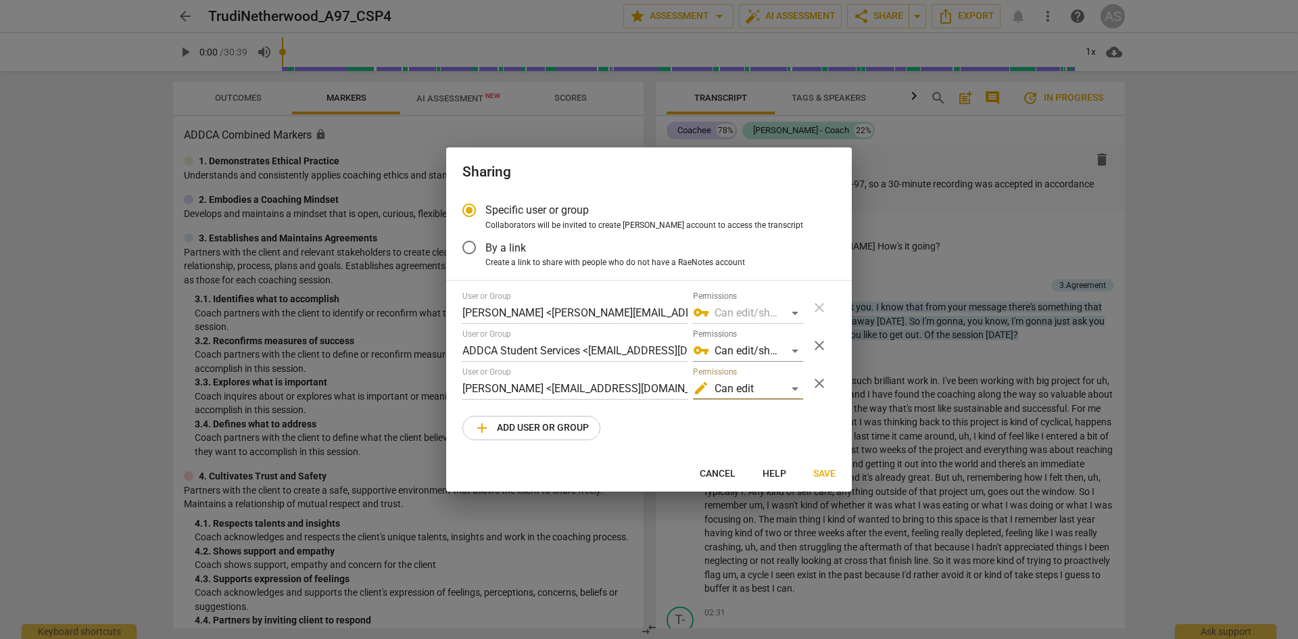
click at [834, 476] on span "Save" at bounding box center [824, 474] width 22 height 14
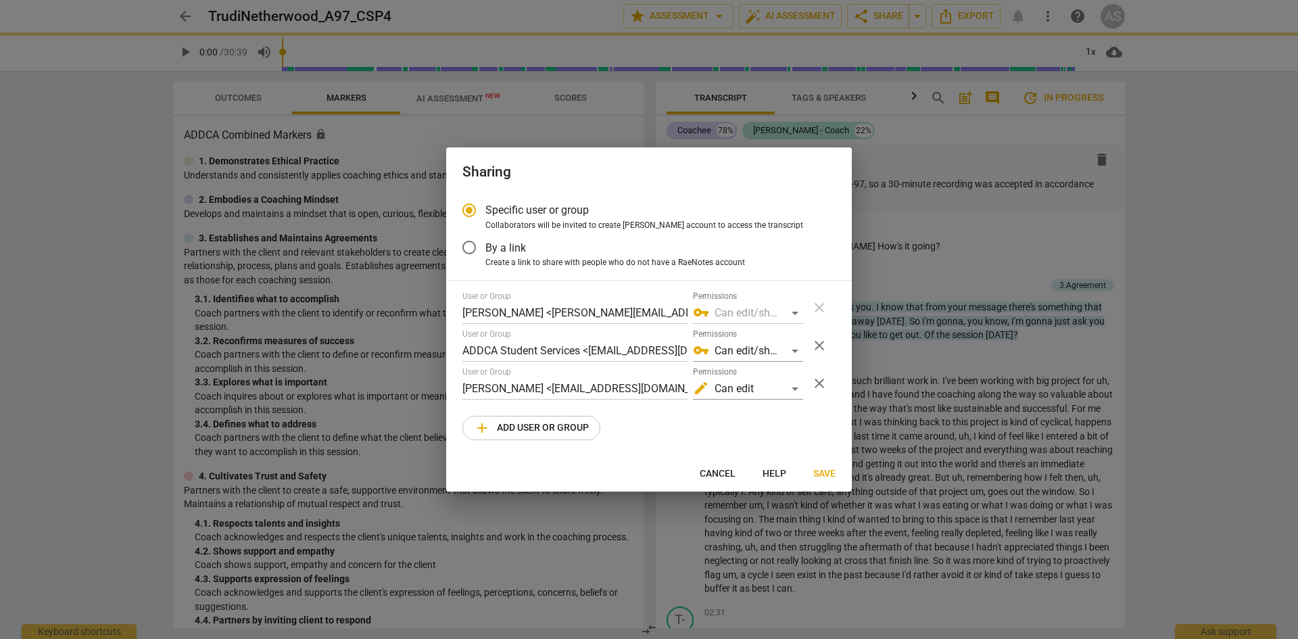
radio input "false"
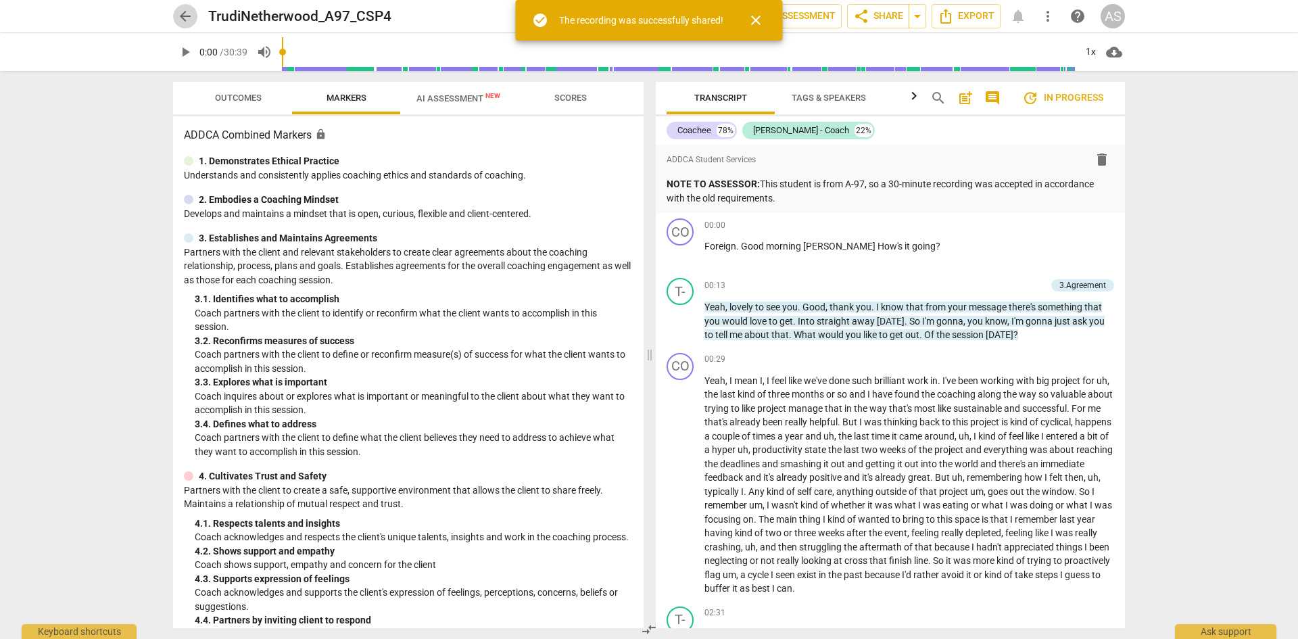
click at [173, 11] on span "arrow_back" at bounding box center [185, 16] width 24 height 16
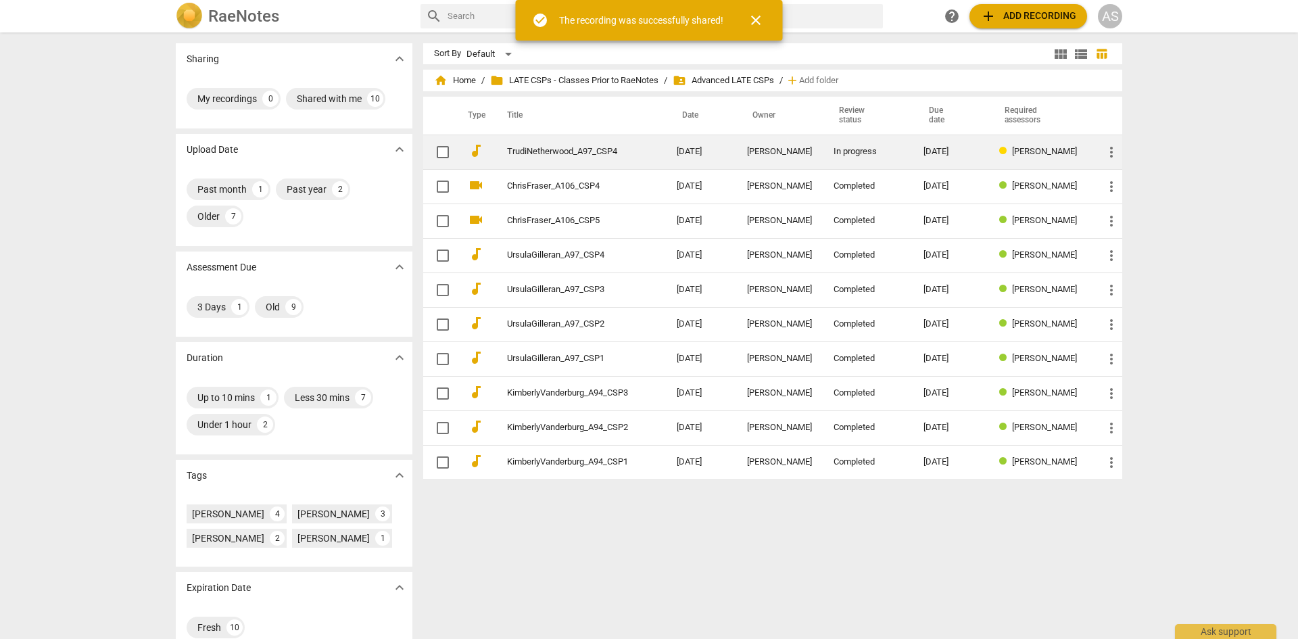
click at [561, 153] on link "TrudiNetherwood_A97_CSP4" at bounding box center [567, 152] width 121 height 10
